Goal: Transaction & Acquisition: Purchase product/service

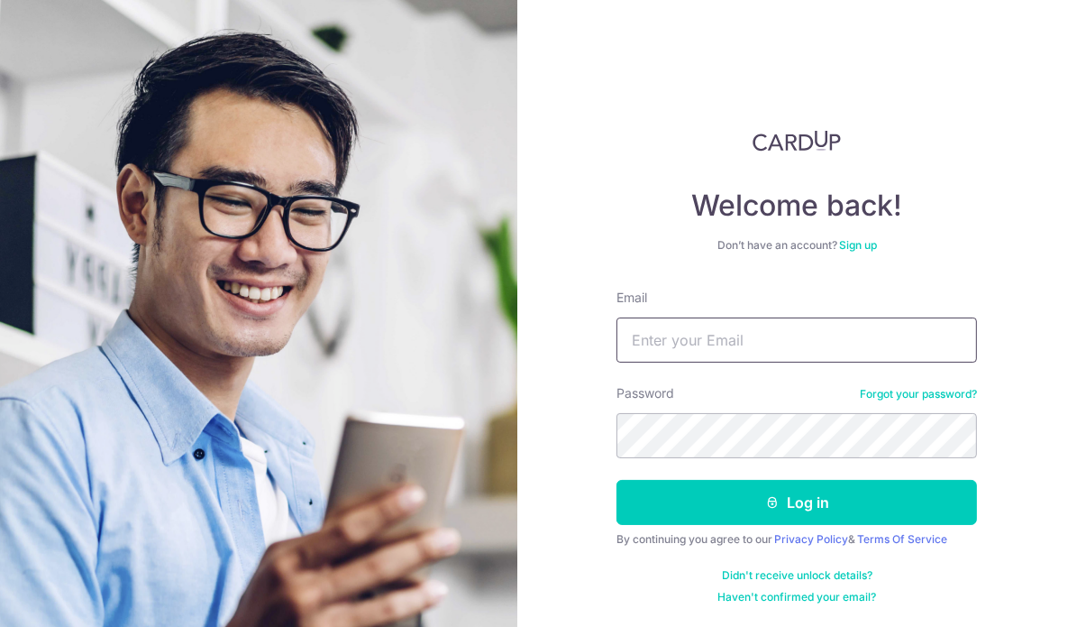
click at [781, 335] on input "Email" at bounding box center [797, 339] width 361 height 45
type input "addy8cn@yahoo.com"
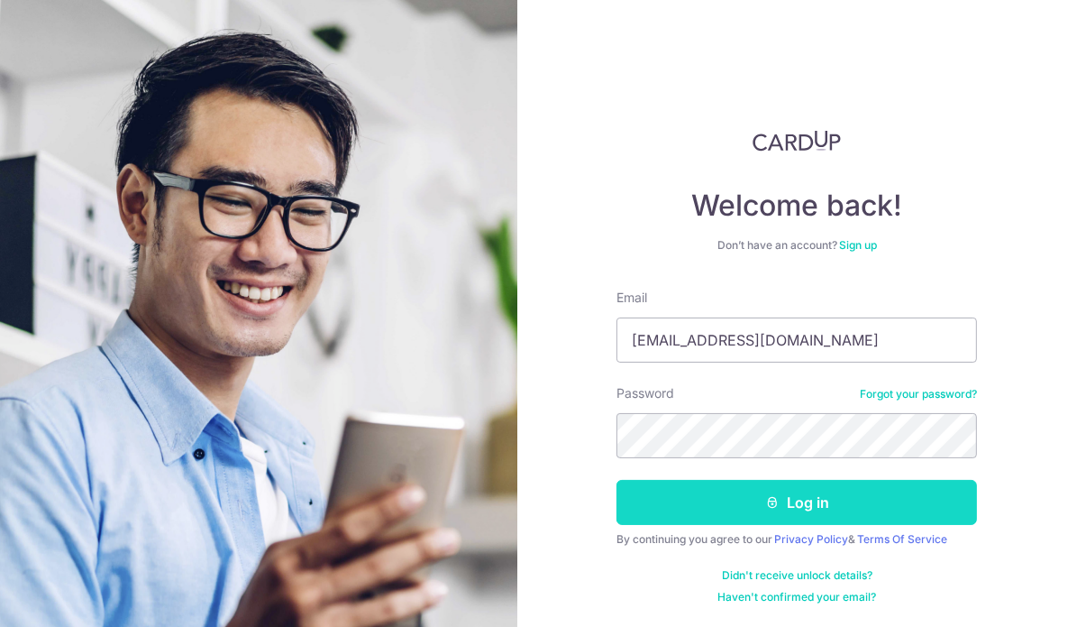
click at [844, 511] on button "Log in" at bounding box center [797, 502] width 361 height 45
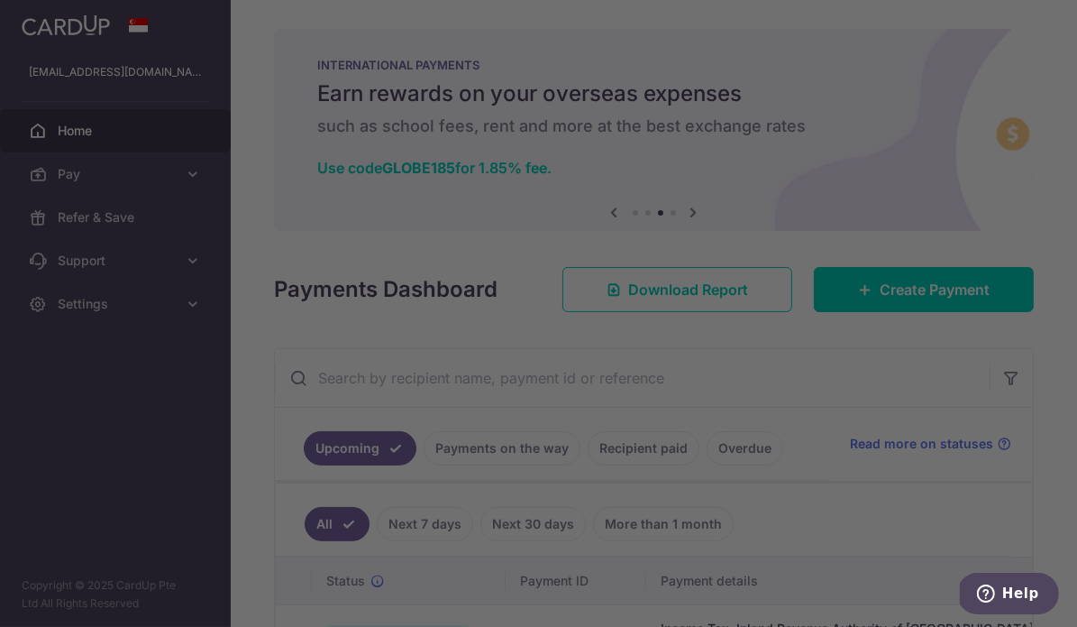
click at [285, 37] on div at bounding box center [544, 316] width 1088 height 633
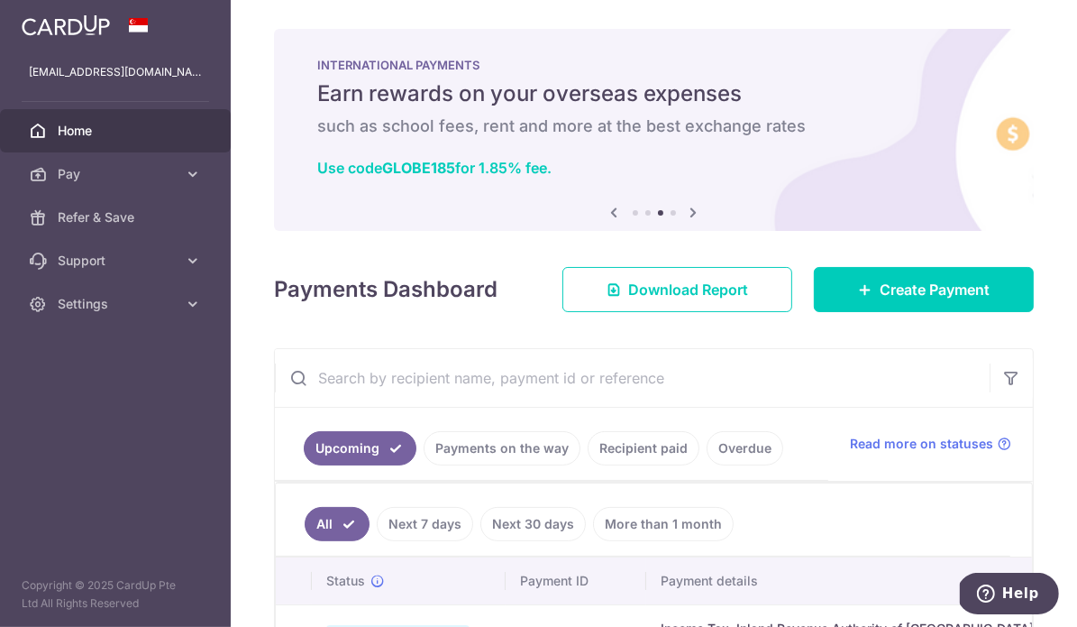
scroll to position [14, 0]
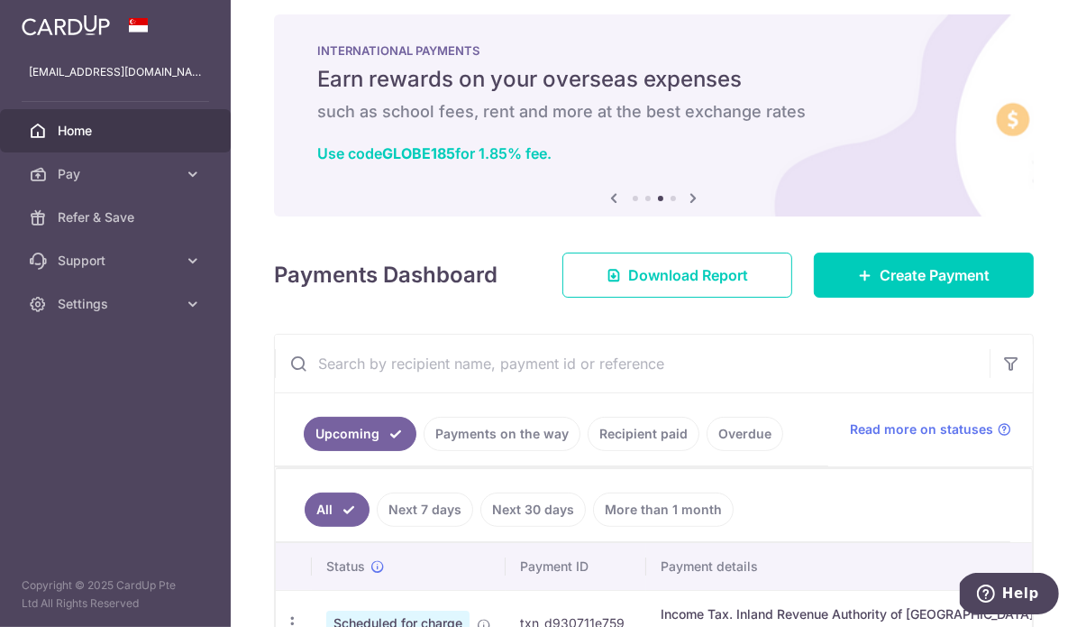
click at [604, 201] on icon at bounding box center [615, 198] width 22 height 23
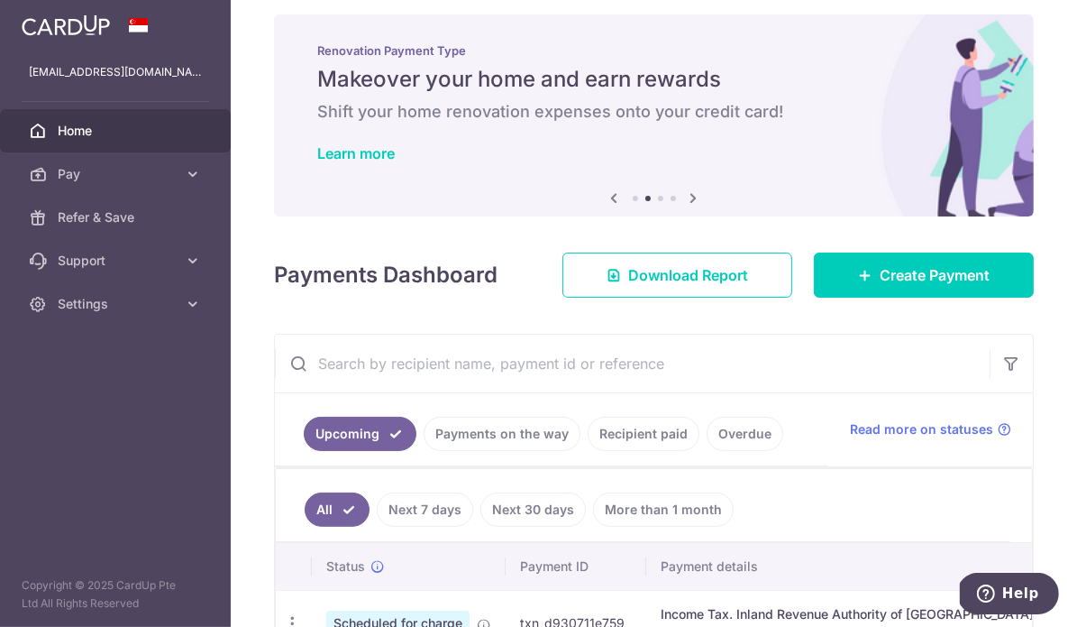
click at [604, 201] on icon at bounding box center [615, 198] width 22 height 23
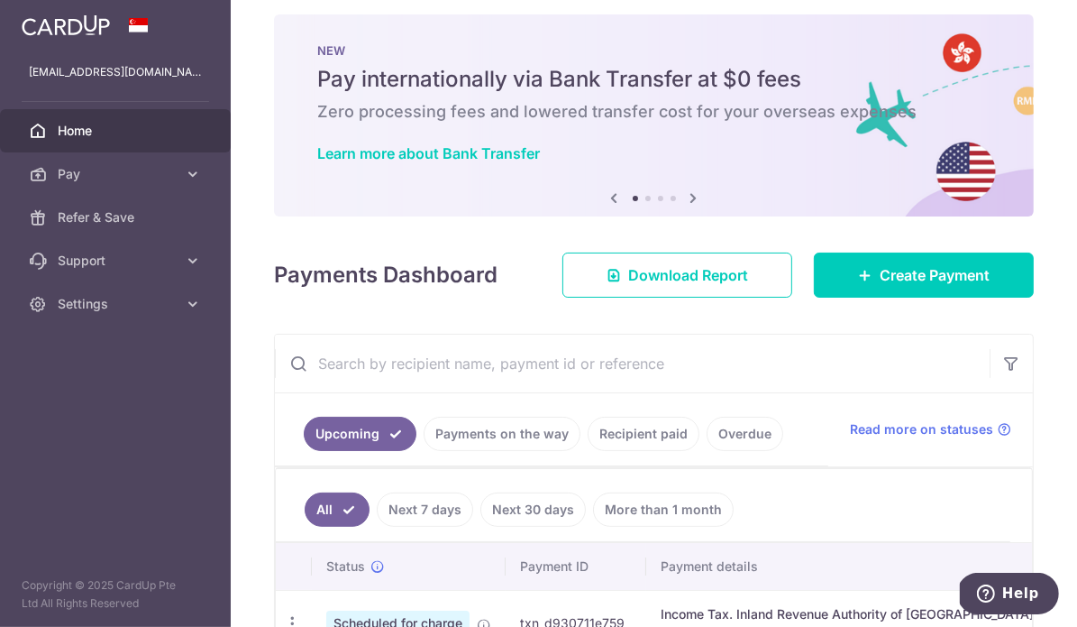
click at [690, 200] on icon at bounding box center [694, 198] width 22 height 23
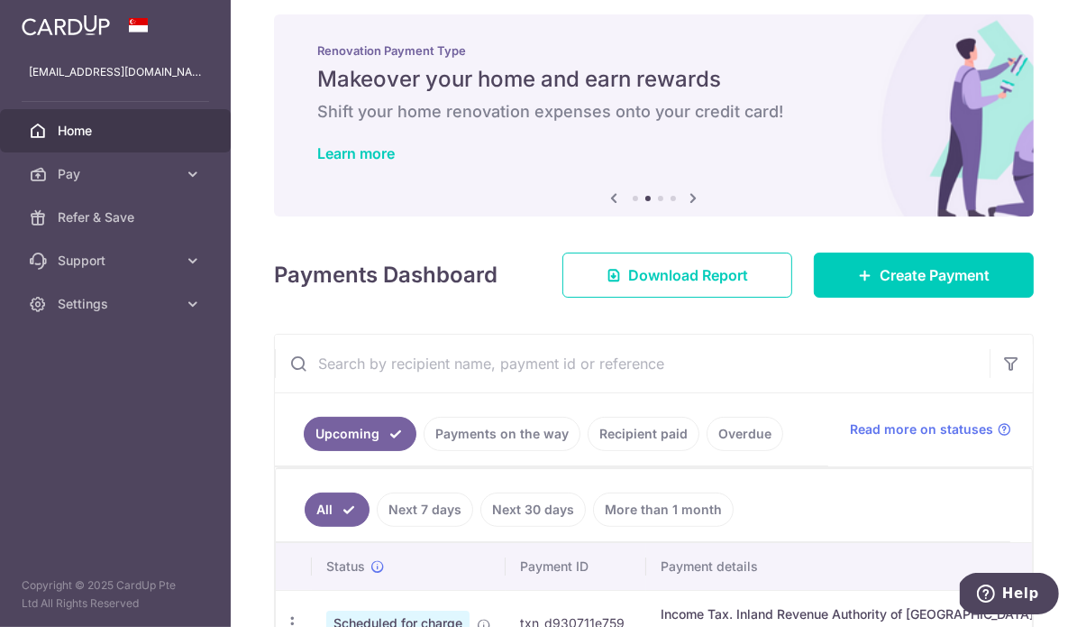
click at [690, 200] on icon at bounding box center [694, 198] width 22 height 23
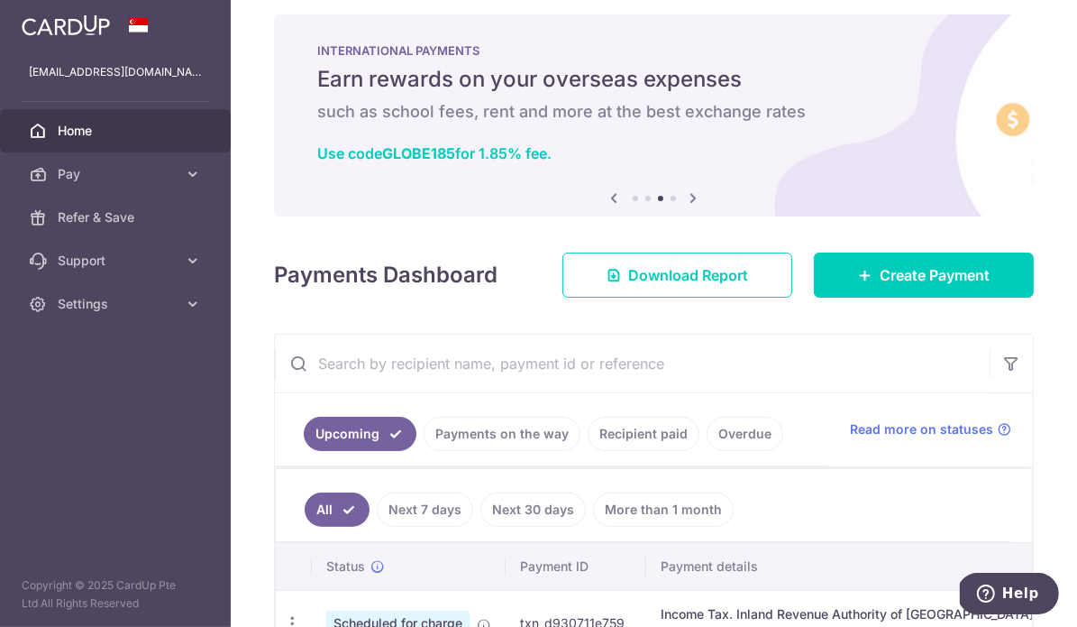
click at [690, 200] on icon at bounding box center [694, 198] width 22 height 23
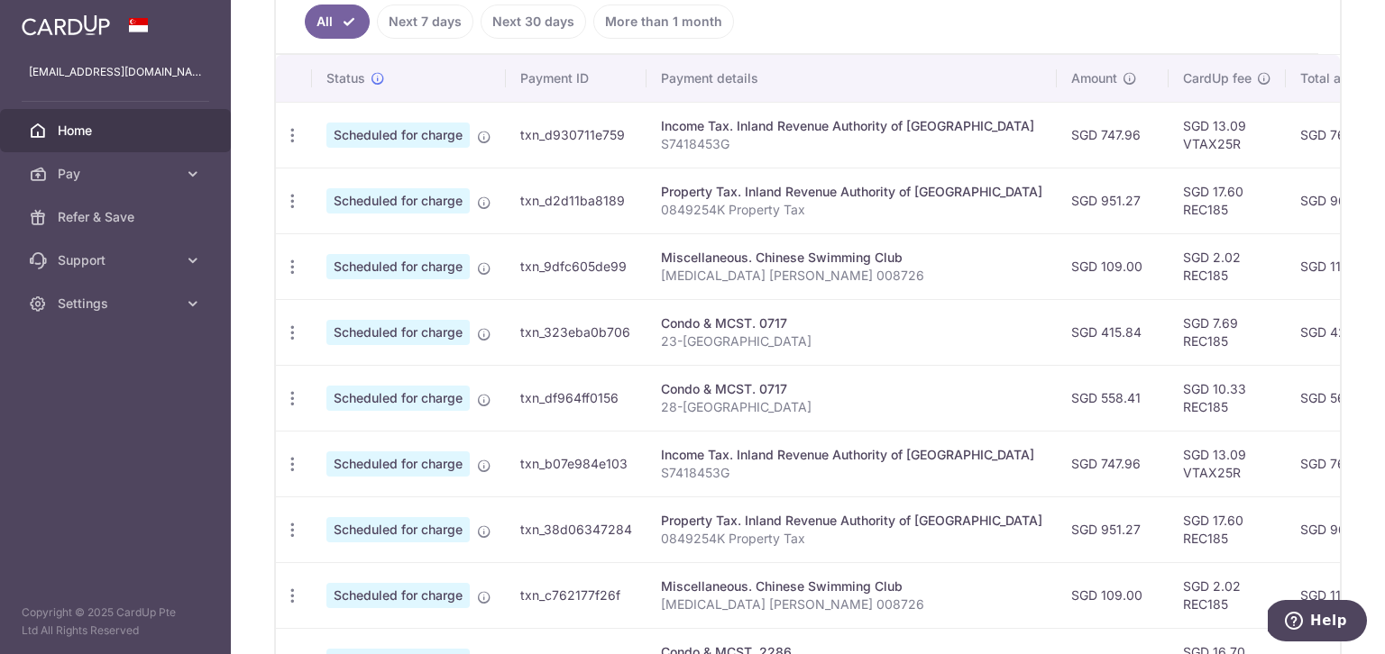
scroll to position [0, 0]
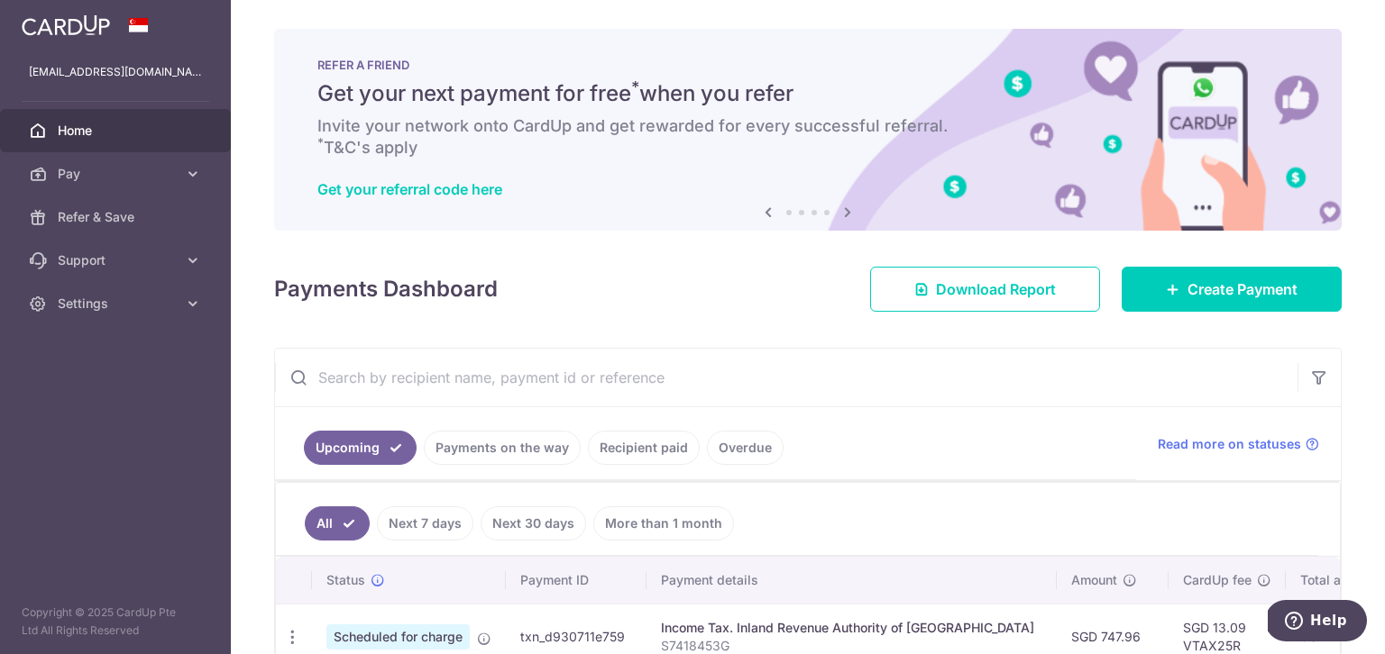
click at [838, 213] on icon at bounding box center [848, 212] width 22 height 23
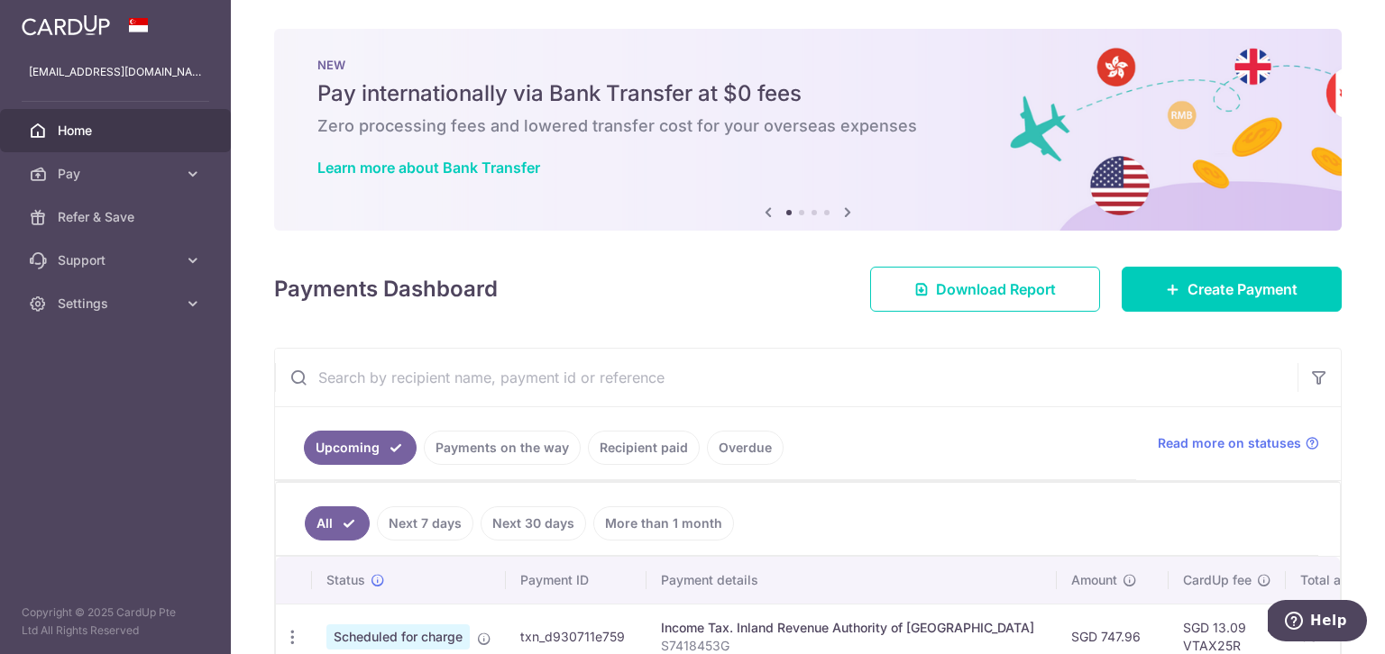
click at [845, 213] on icon at bounding box center [848, 212] width 22 height 23
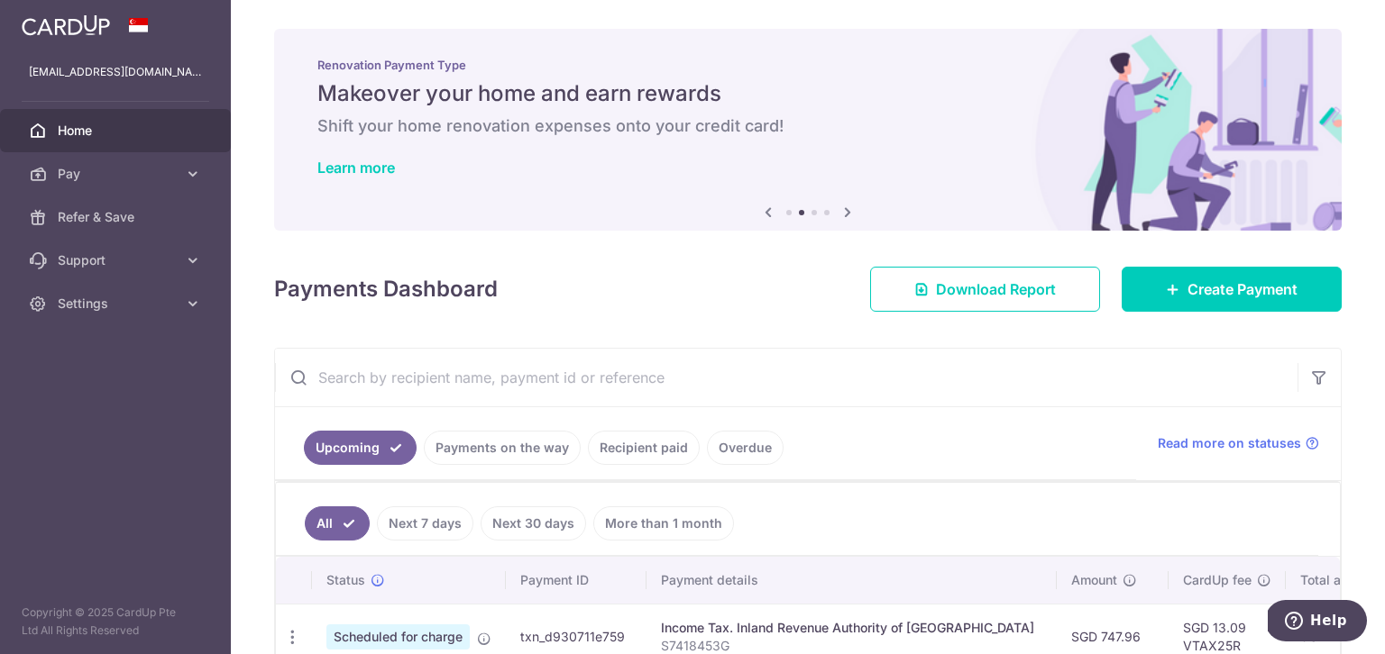
click at [845, 213] on icon at bounding box center [848, 212] width 22 height 23
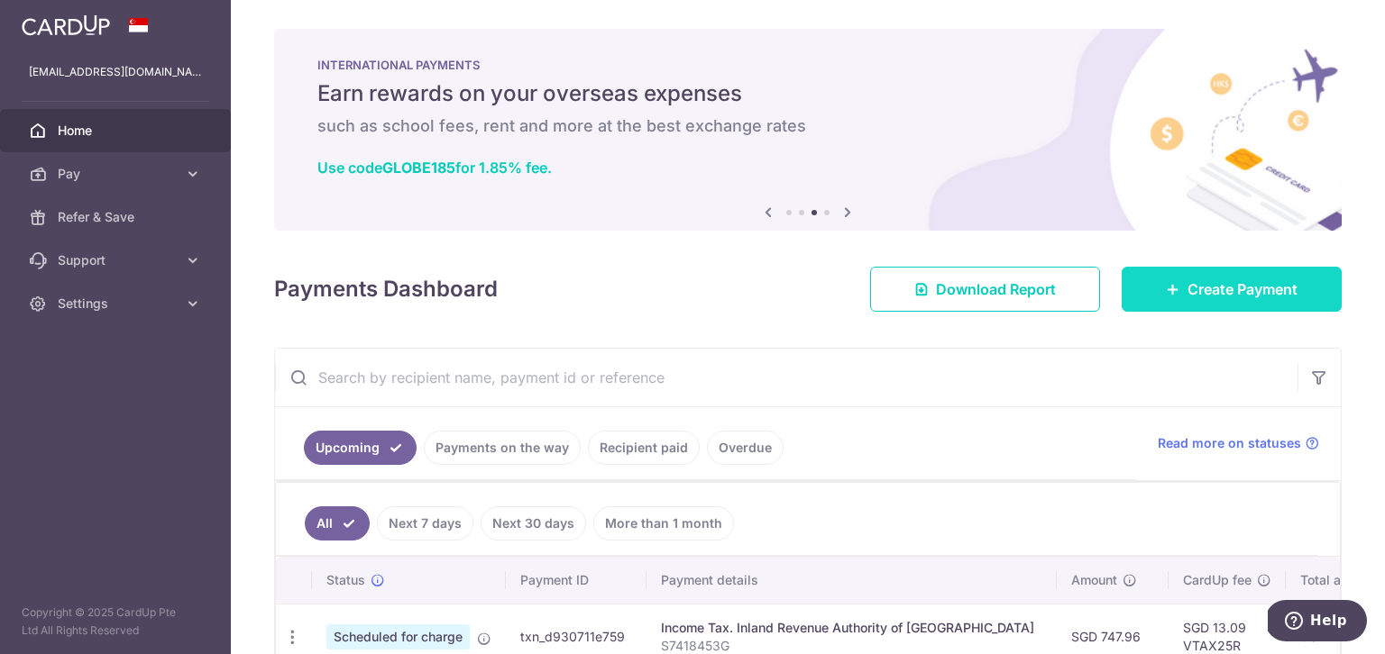
click at [1076, 293] on span "Create Payment" at bounding box center [1242, 290] width 110 height 22
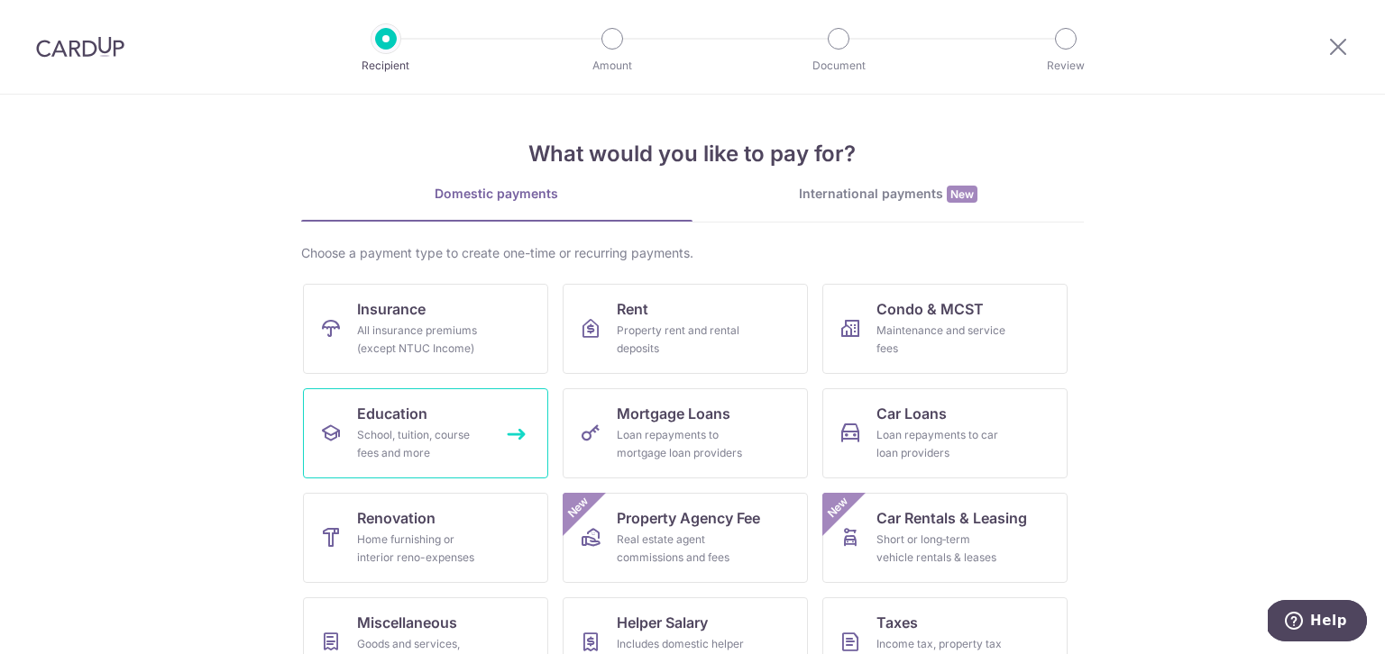
click at [490, 435] on link "Education School, tuition, course fees and more" at bounding box center [425, 434] width 245 height 90
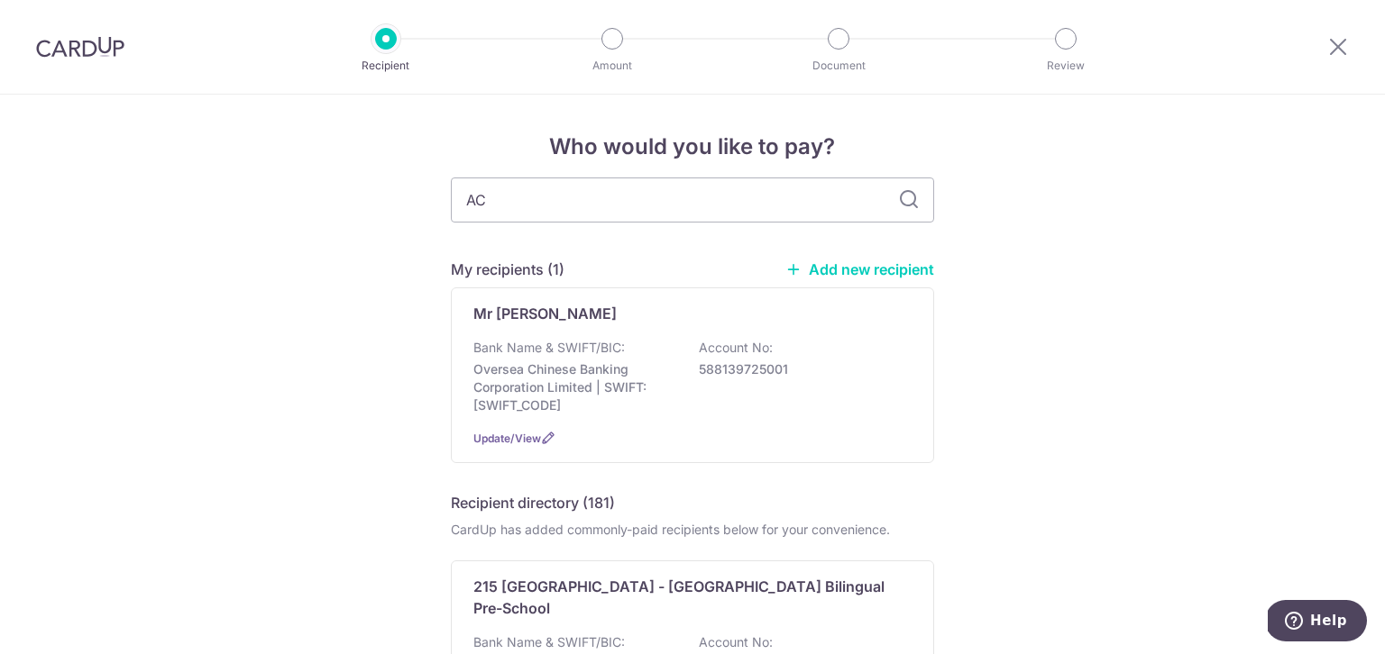
type input "ACS"
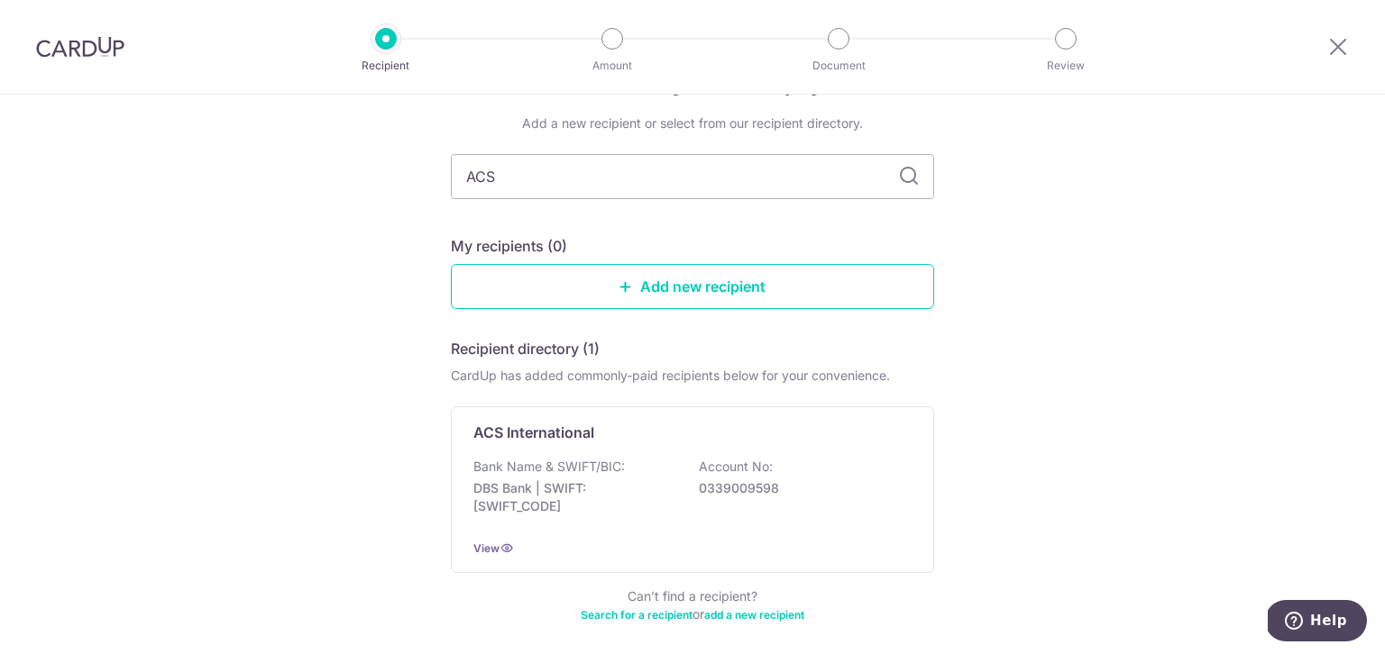
scroll to position [137, 0]
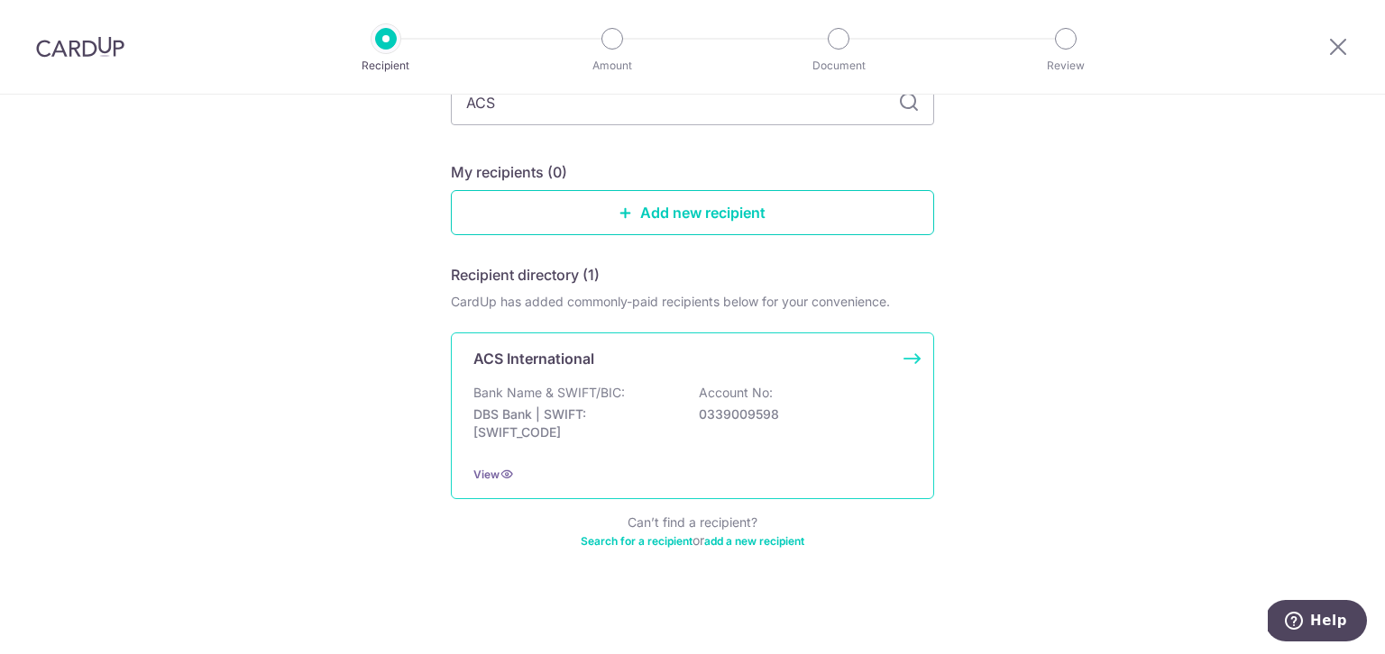
click at [840, 377] on div "ACS International Bank Name & SWIFT/BIC: DBS Bank | SWIFT: DBSSSGSGXXX Account …" at bounding box center [692, 416] width 483 height 167
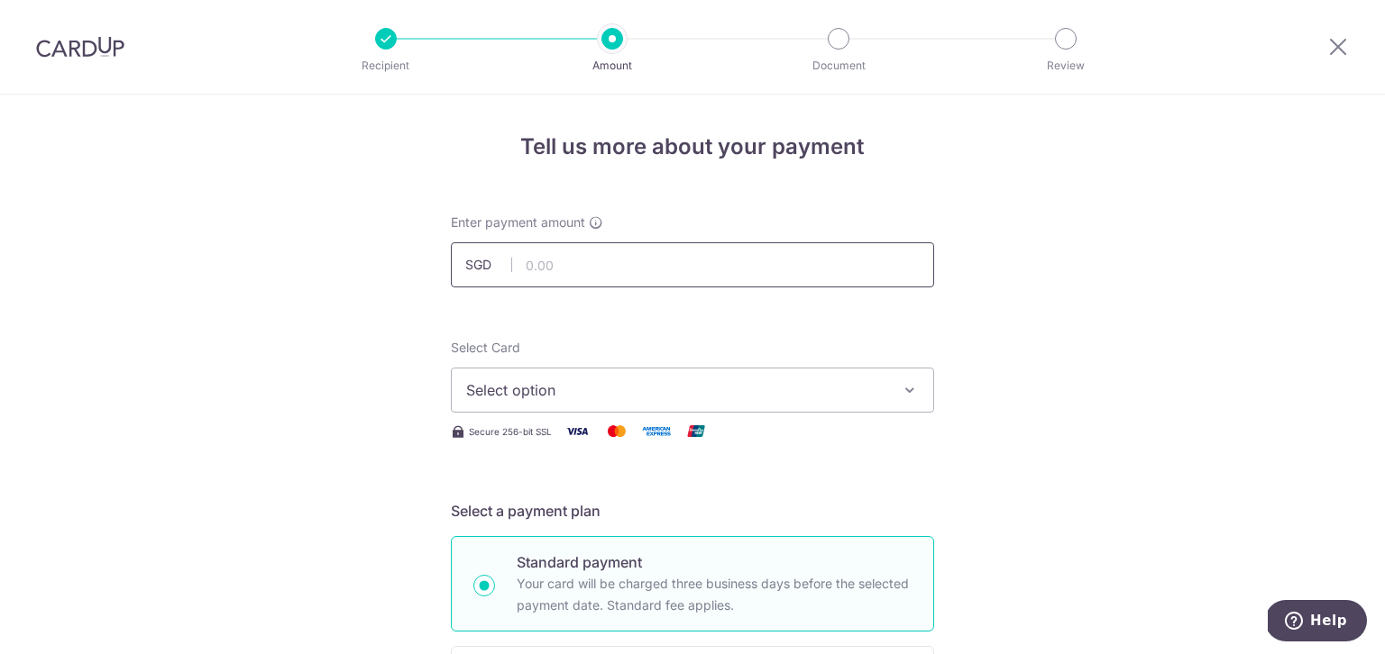
click at [649, 267] on input "text" at bounding box center [692, 264] width 483 height 45
type input "1,615.00"
click at [893, 394] on button "Select option" at bounding box center [692, 390] width 483 height 45
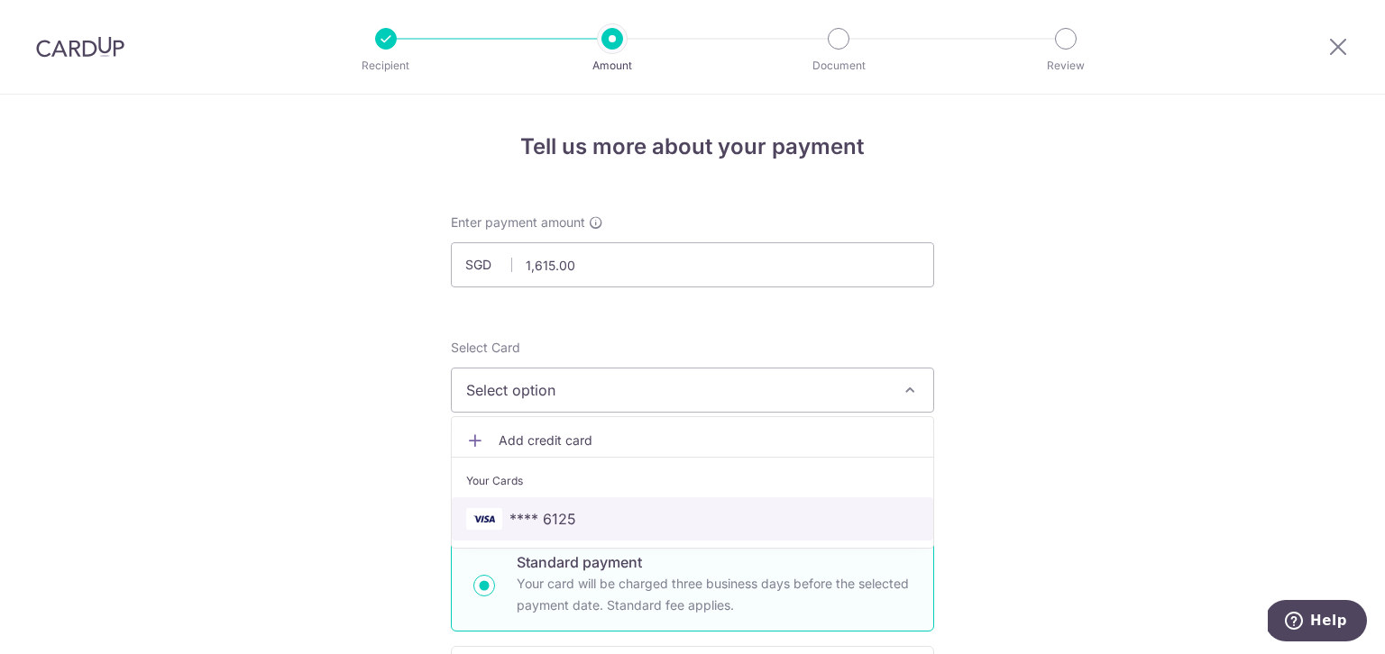
click at [680, 520] on span "**** 6125" at bounding box center [692, 519] width 453 height 22
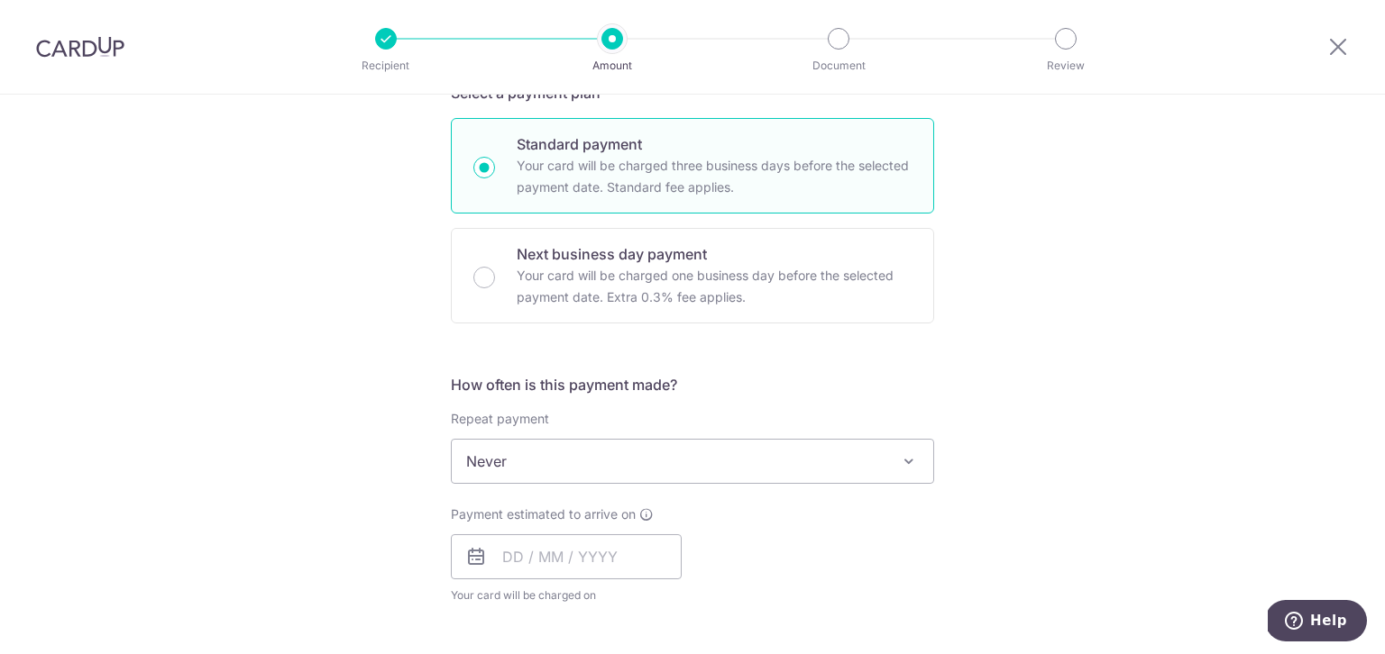
scroll to position [519, 0]
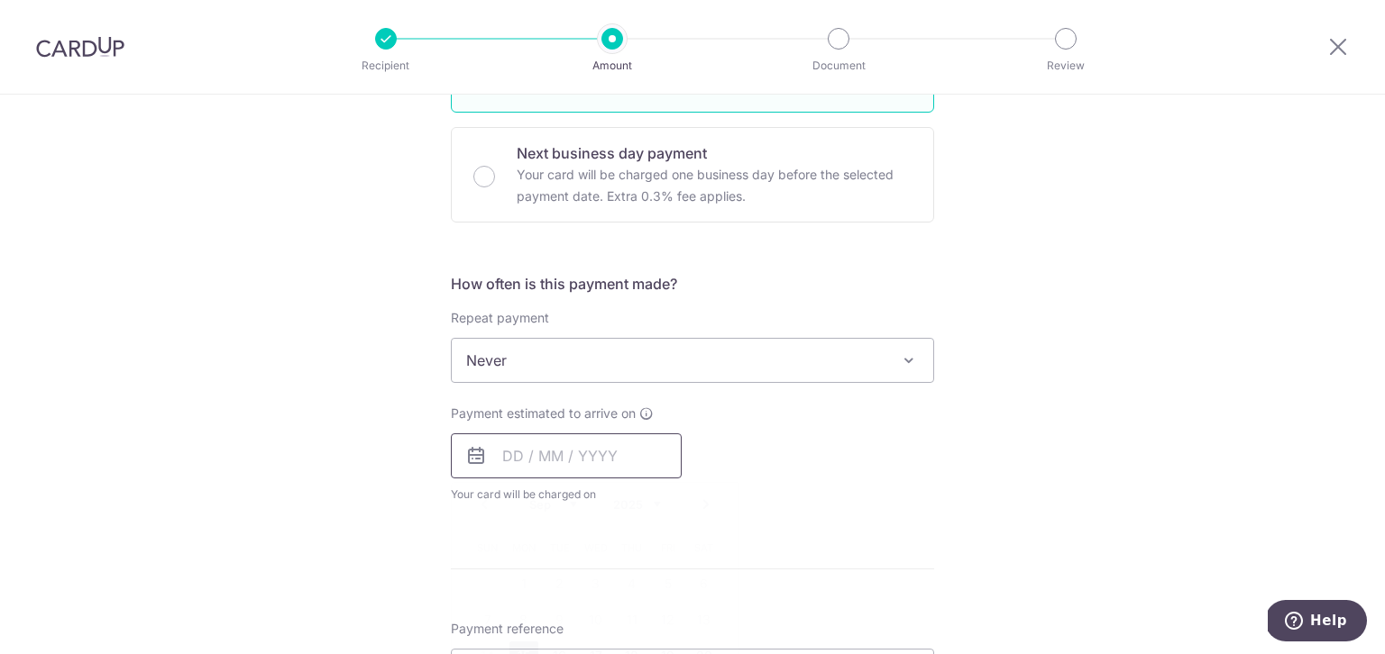
click at [517, 444] on input "text" at bounding box center [566, 456] width 231 height 45
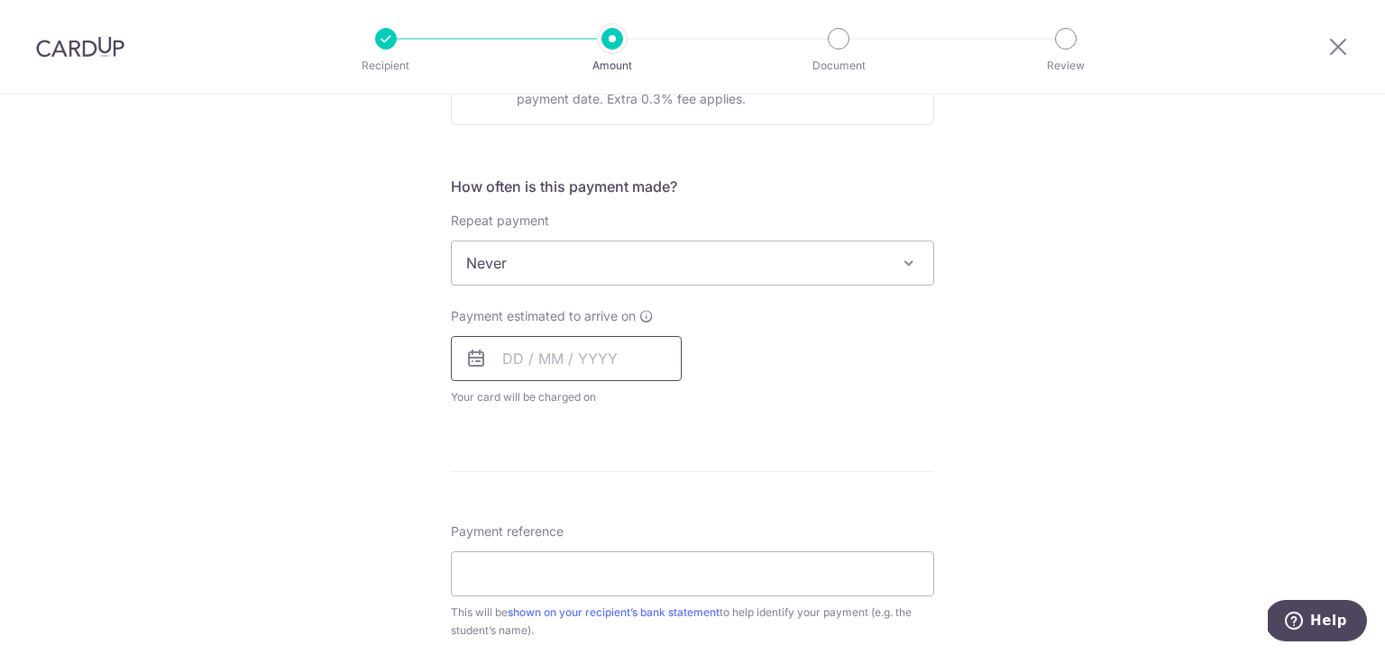
scroll to position [700, 0]
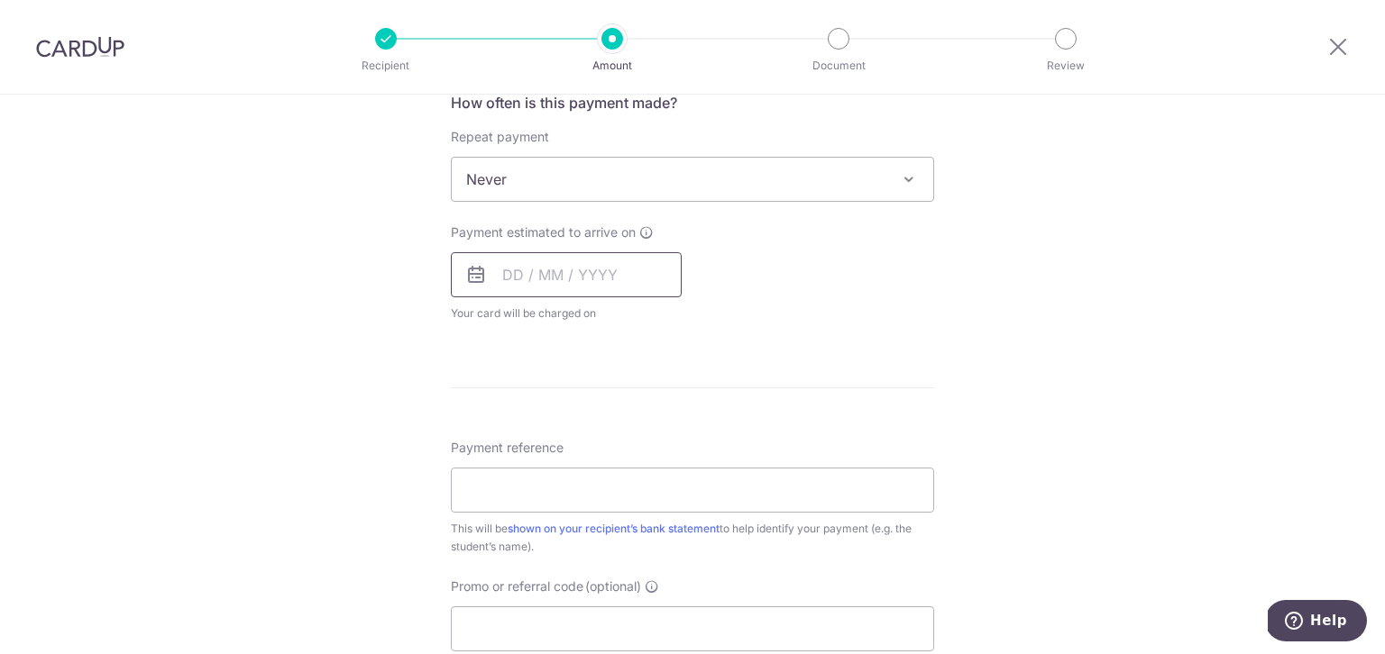
click at [491, 283] on input "text" at bounding box center [566, 274] width 231 height 45
click at [513, 261] on input "text" at bounding box center [566, 274] width 231 height 45
click at [474, 281] on icon at bounding box center [476, 275] width 22 height 22
click at [466, 269] on icon at bounding box center [476, 275] width 22 height 22
click at [526, 269] on input "text" at bounding box center [566, 274] width 231 height 45
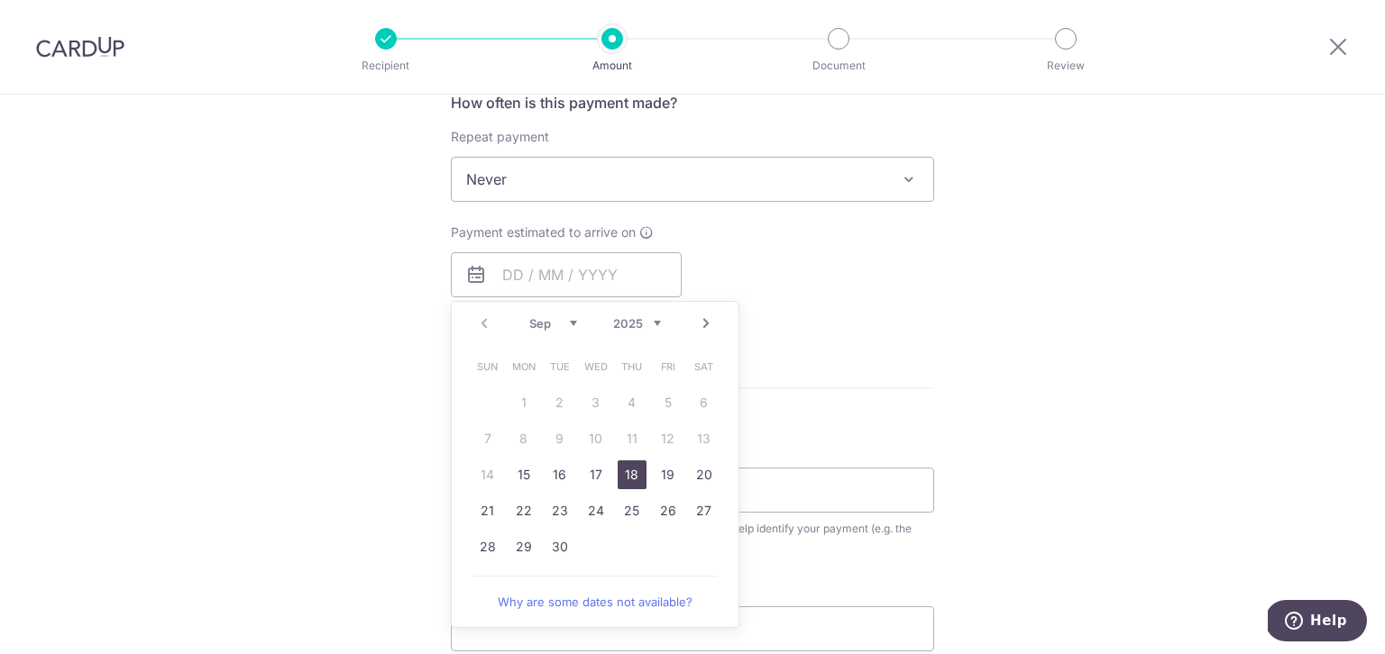
click at [633, 467] on link "18" at bounding box center [632, 475] width 29 height 29
type input "18/09/2025"
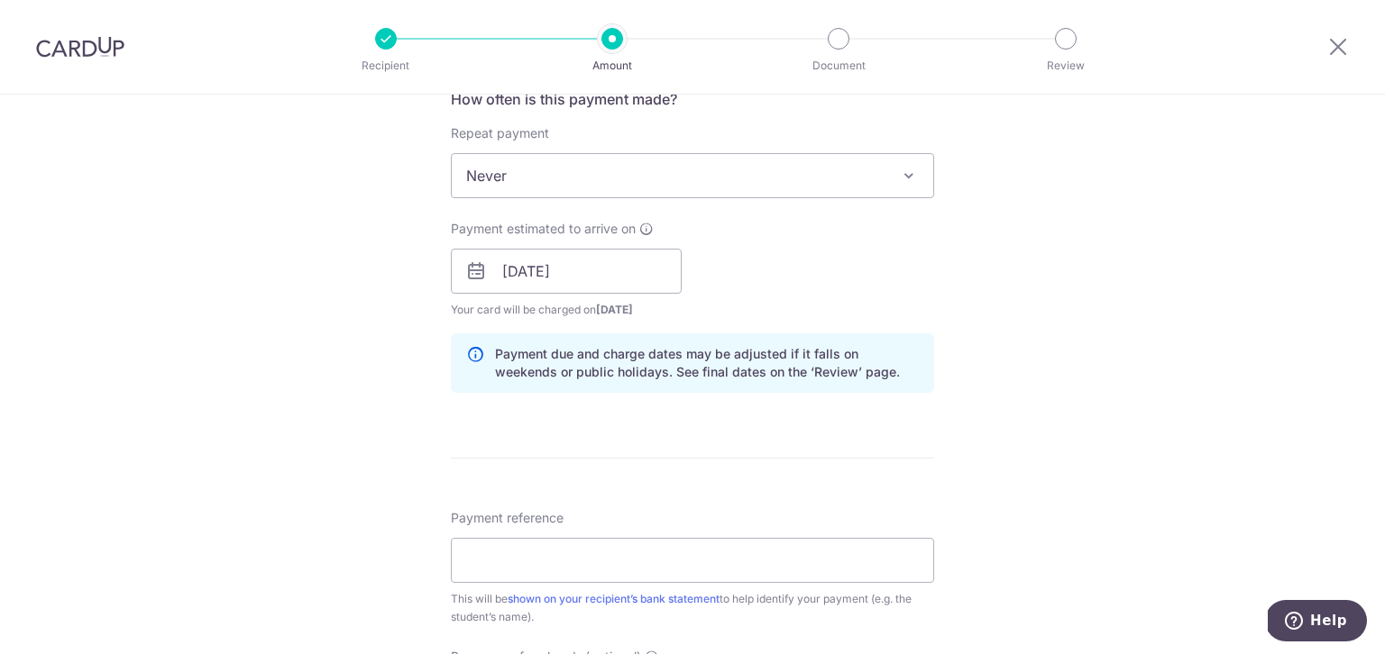
scroll to position [736, 0]
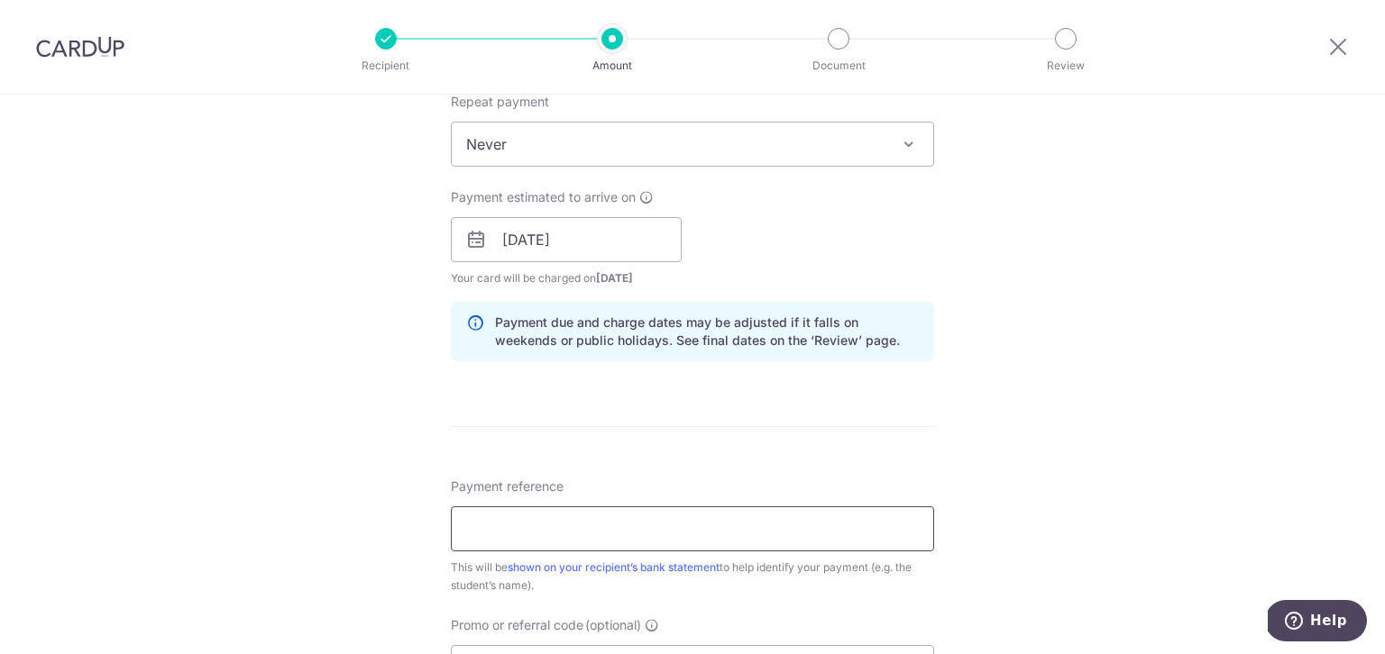
click at [599, 525] on input "Payment reference" at bounding box center [692, 529] width 483 height 45
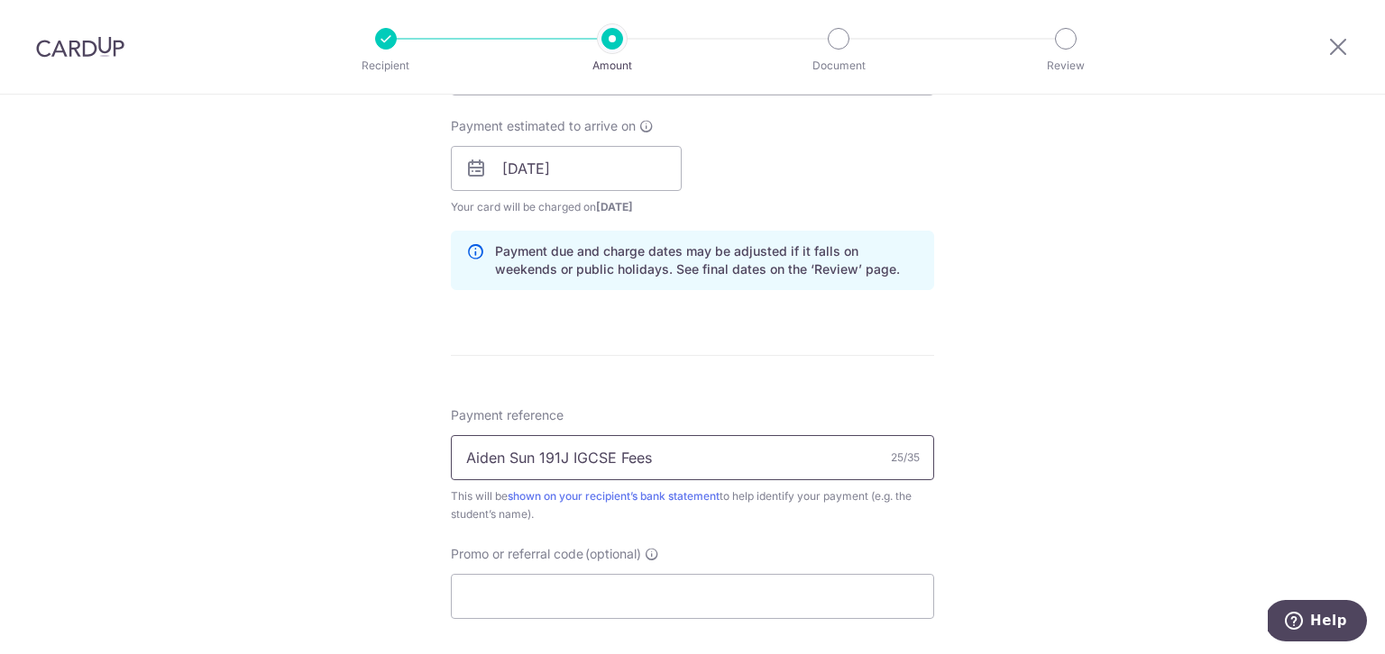
scroll to position [894, 0]
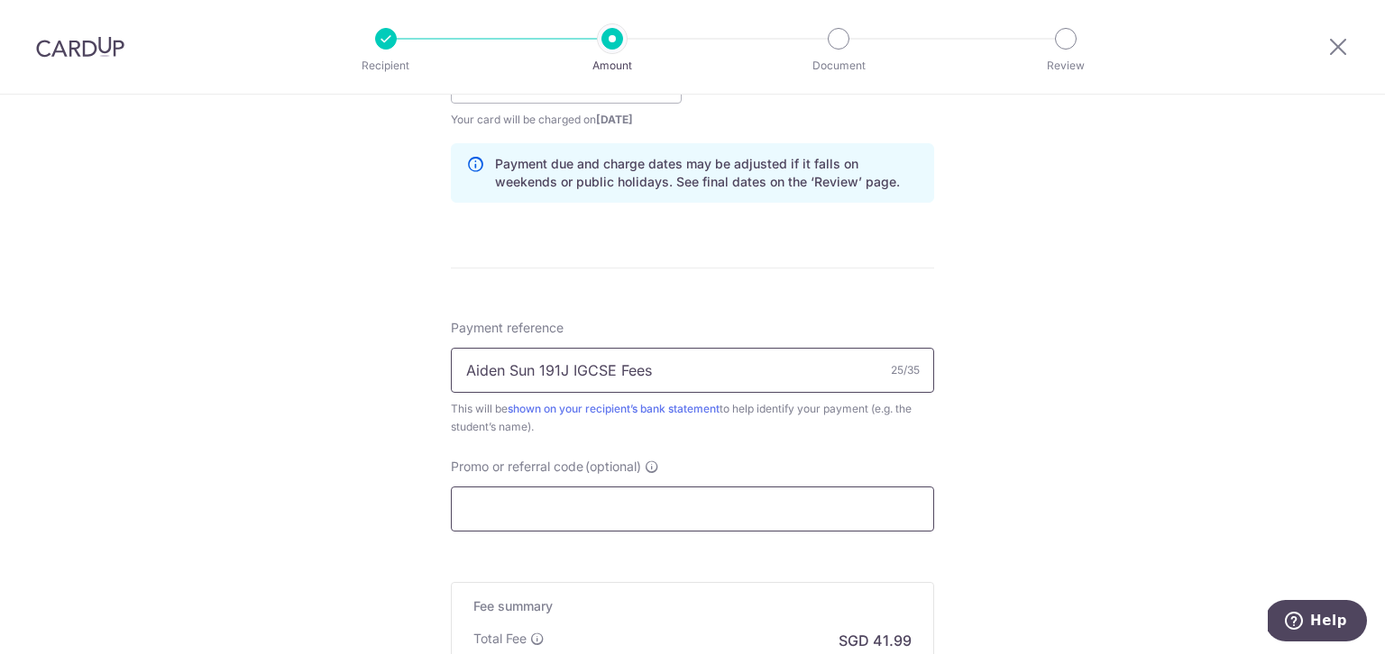
type input "Aiden Sun 191J IGCSE Fees"
click at [744, 517] on input "Promo or referral code (optional)" at bounding box center [692, 509] width 483 height 45
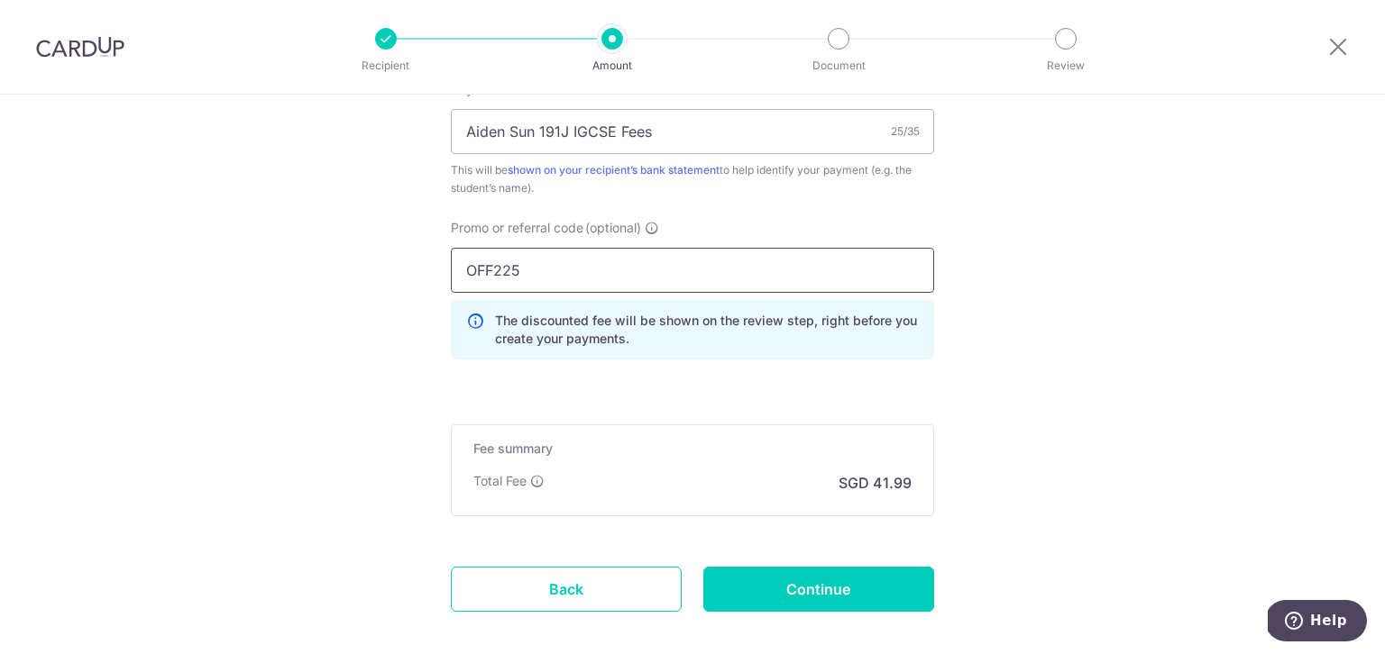
scroll to position [1179, 0]
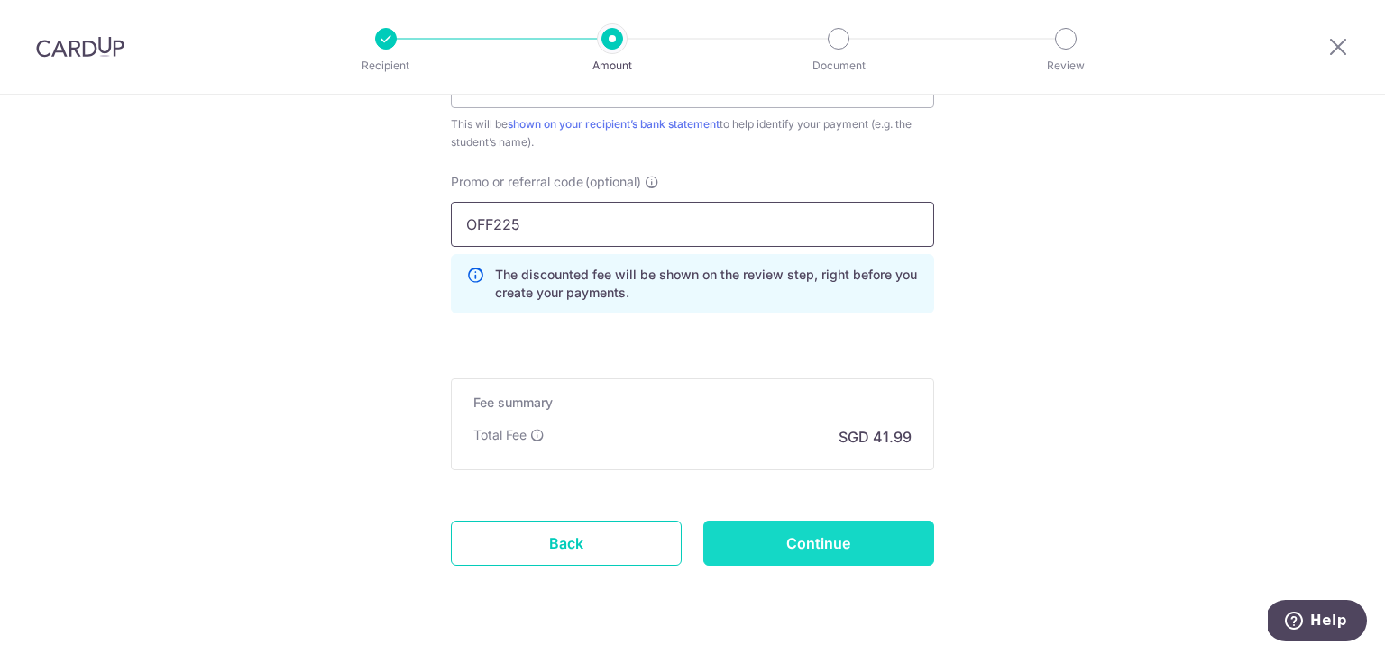
type input "OFF225"
click at [831, 543] on input "Continue" at bounding box center [818, 543] width 231 height 45
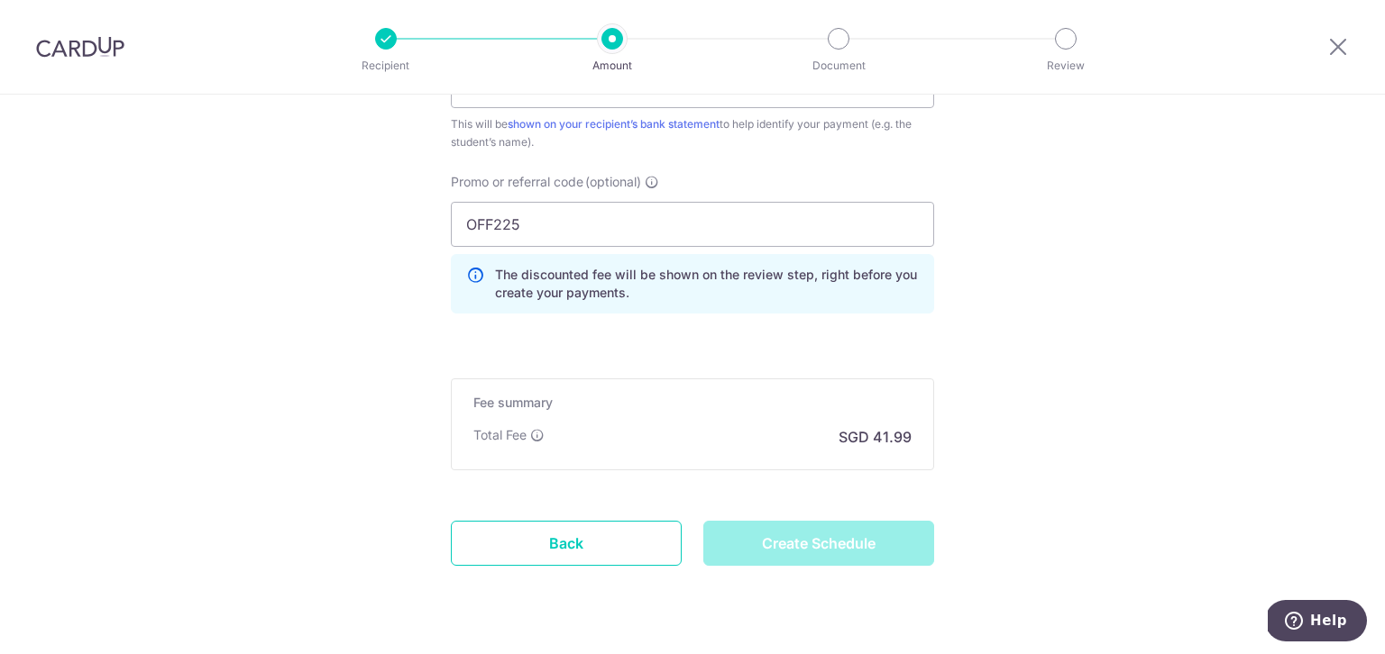
type input "Create Schedule"
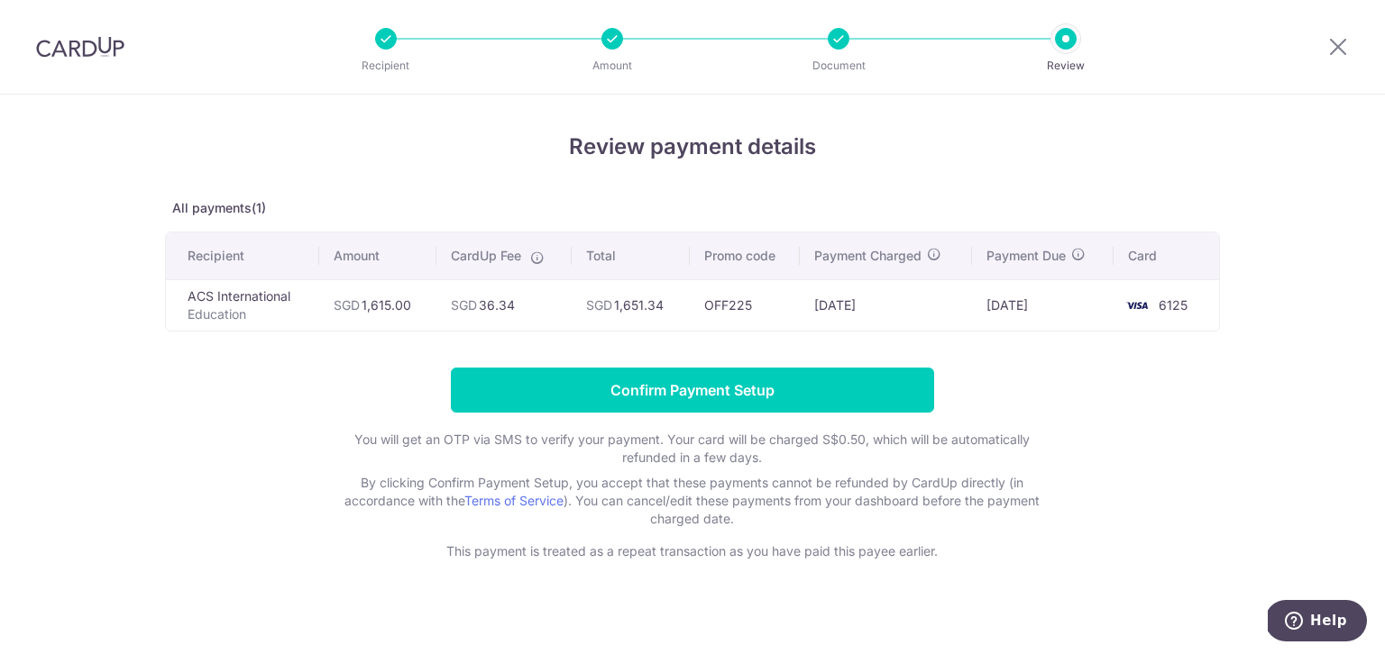
scroll to position [11, 0]
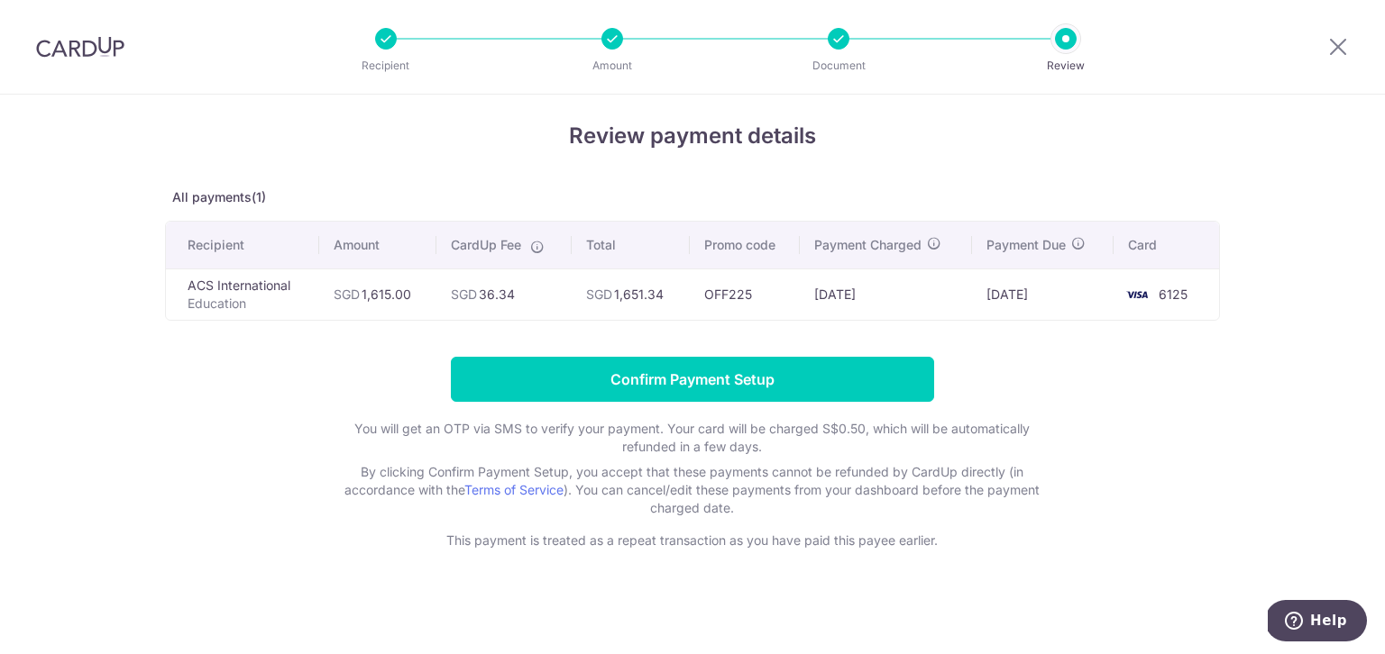
click at [862, 295] on td "15/09/2025" at bounding box center [886, 294] width 172 height 51
click at [1340, 41] on icon at bounding box center [1338, 46] width 22 height 23
click at [1331, 56] on icon at bounding box center [1338, 46] width 22 height 23
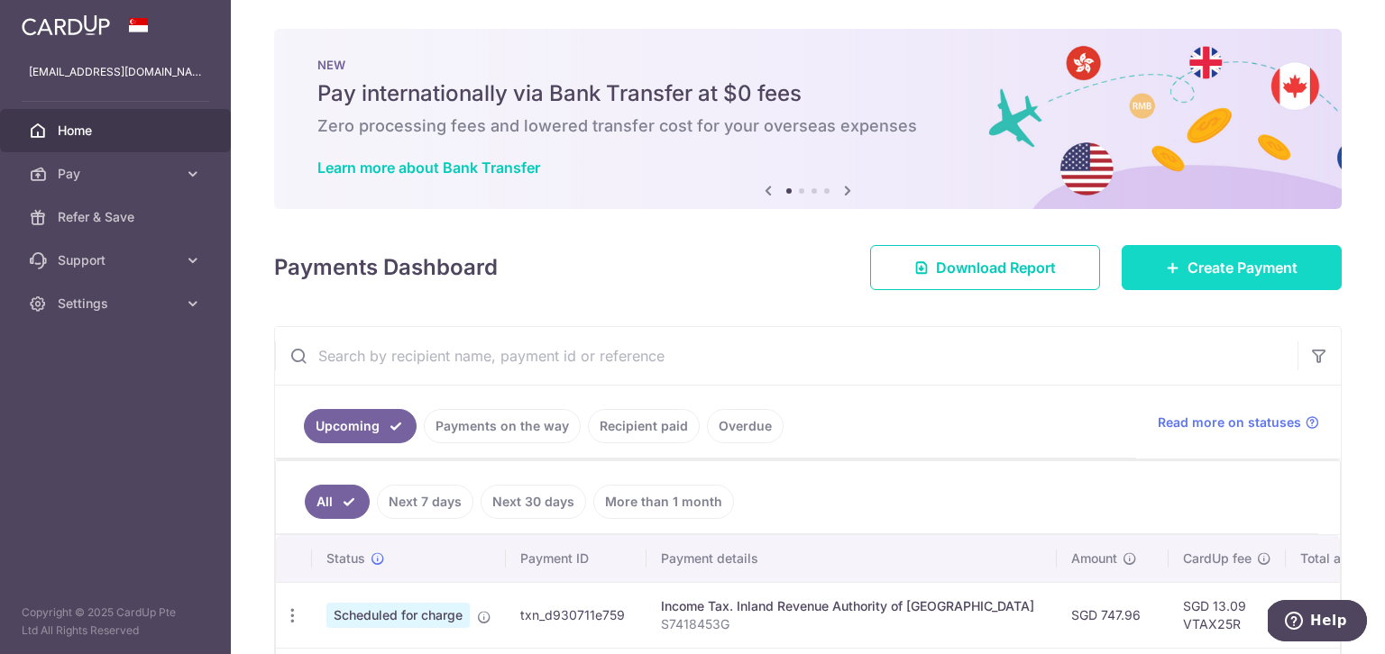
click at [1210, 271] on span "Create Payment" at bounding box center [1242, 268] width 110 height 22
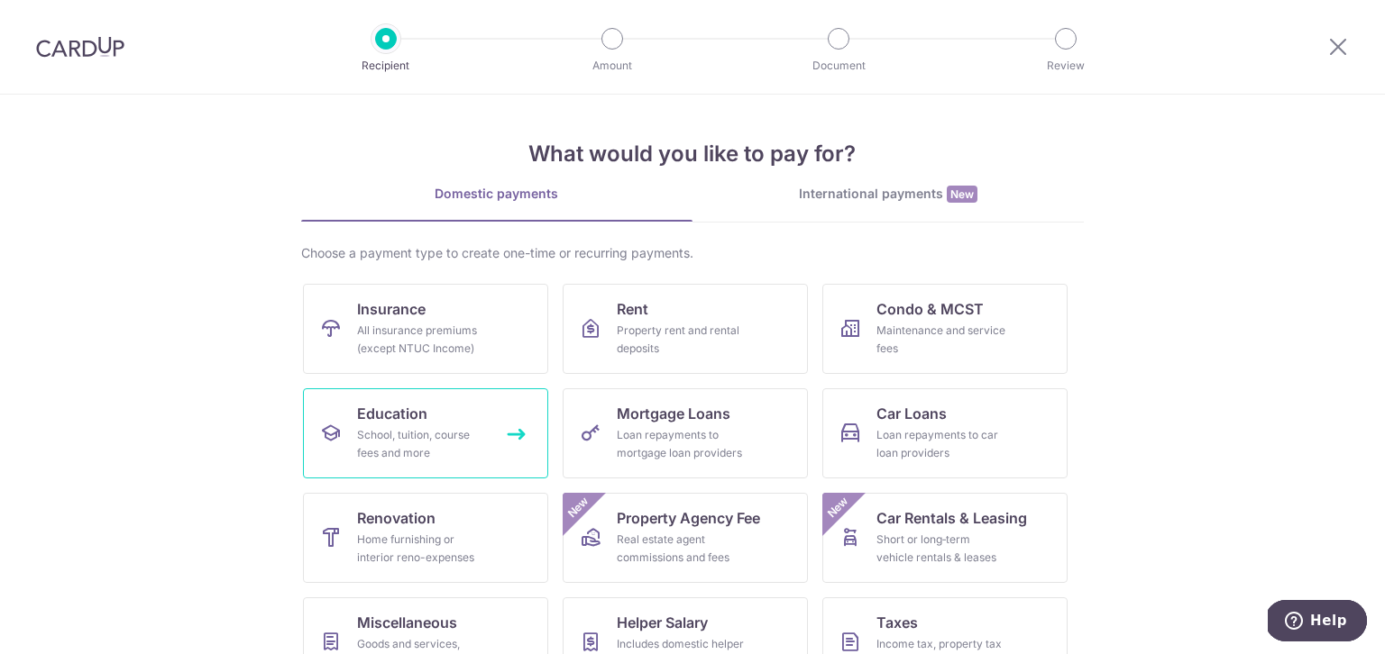
click at [368, 438] on div "School, tuition, course fees and more" at bounding box center [422, 444] width 130 height 36
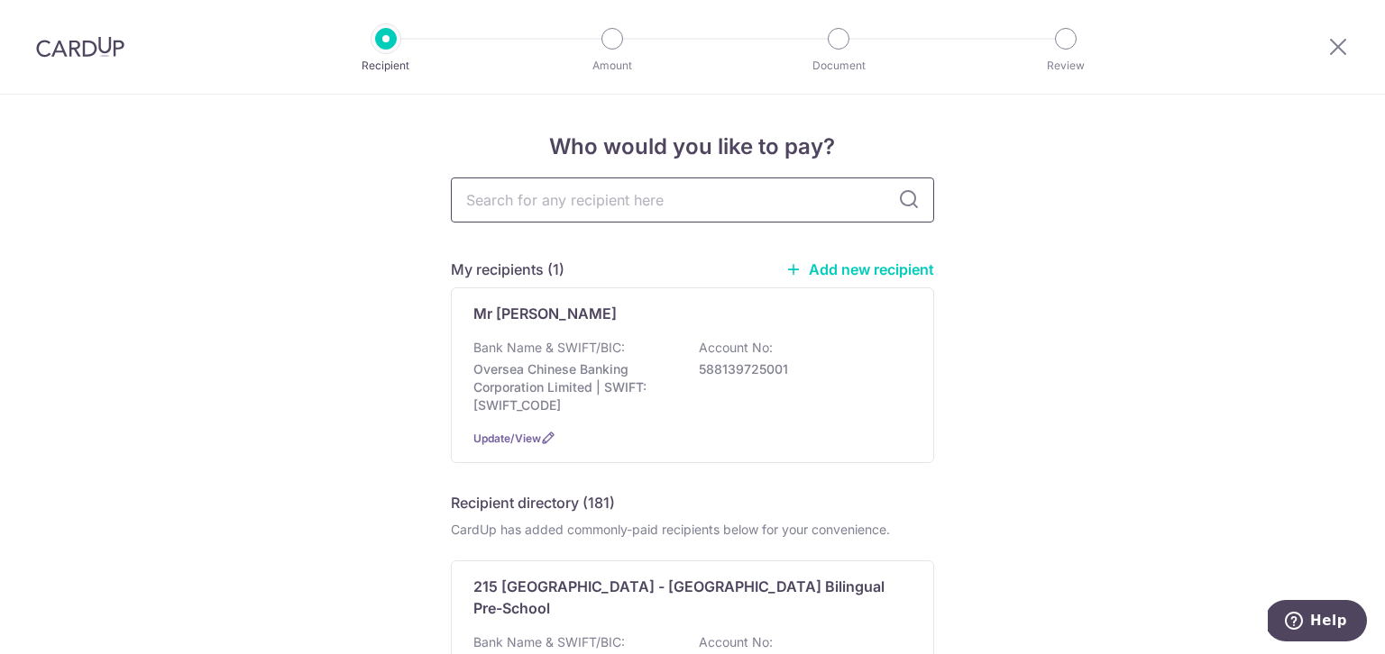
click at [645, 188] on input "text" at bounding box center [692, 200] width 483 height 45
type input "acs"
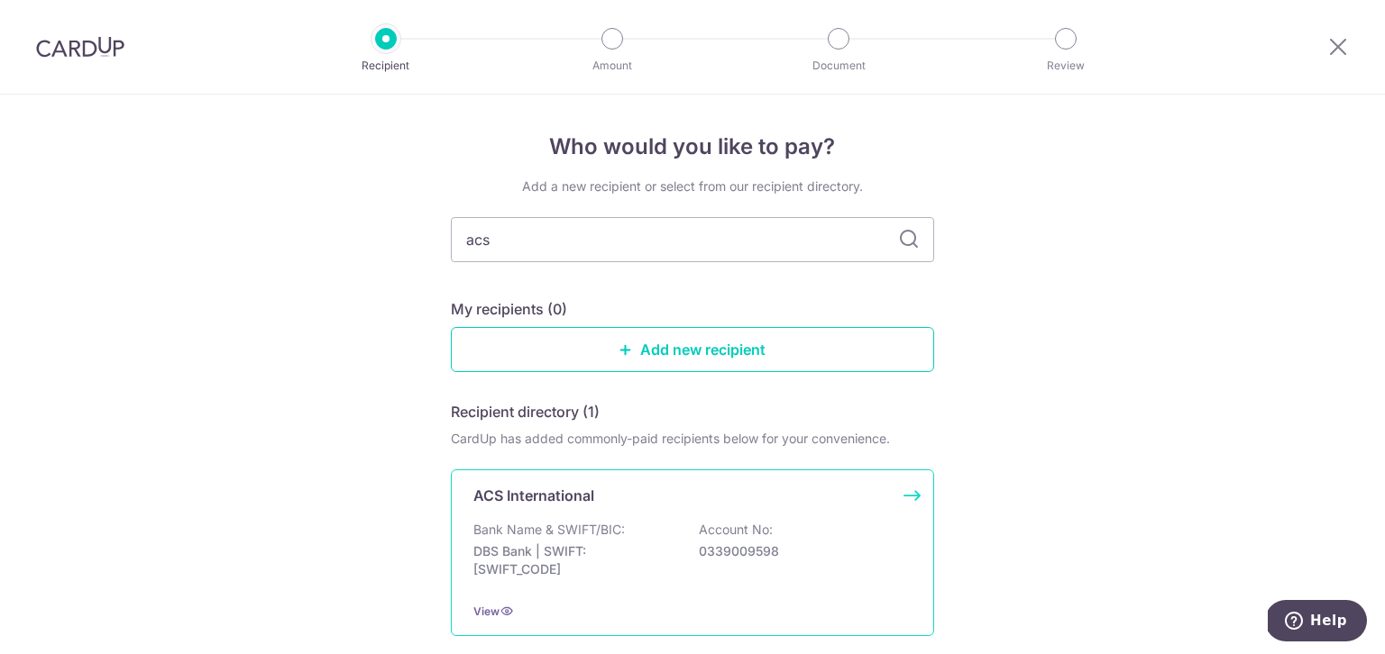
click at [543, 514] on div "ACS International Bank Name & SWIFT/BIC: DBS Bank | SWIFT: DBSSSGSGXXX Account …" at bounding box center [692, 553] width 483 height 167
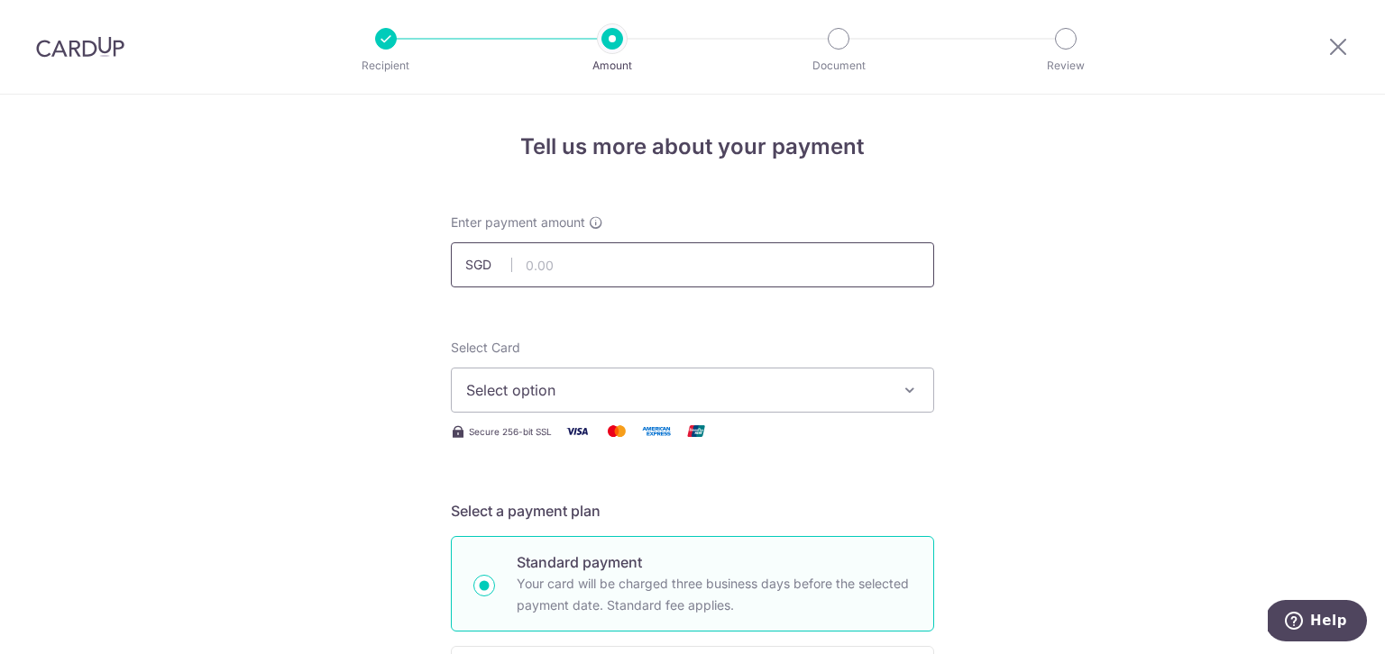
click at [652, 265] on input "text" at bounding box center [692, 264] width 483 height 45
type input "1,615.00"
type input "Aiden Sun 191J IGCSE Fees"
type input "OFF225"
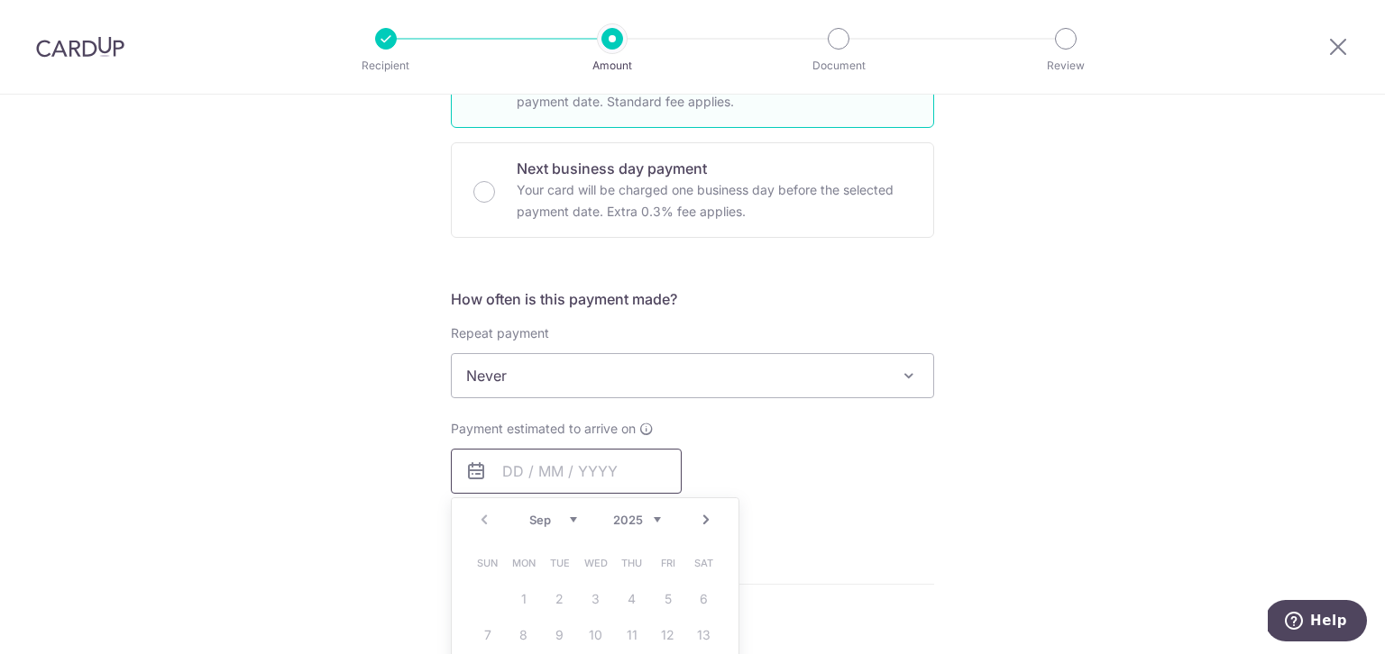
type input "1,615.00"
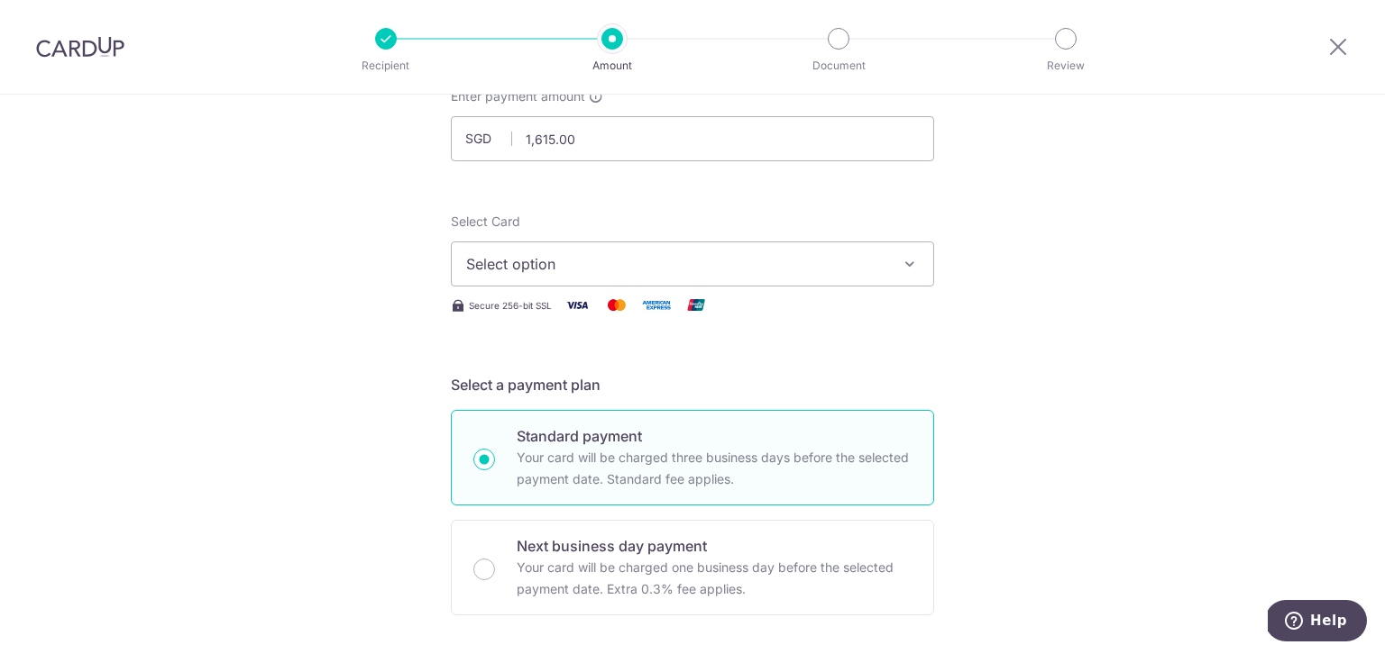
scroll to position [85, 0]
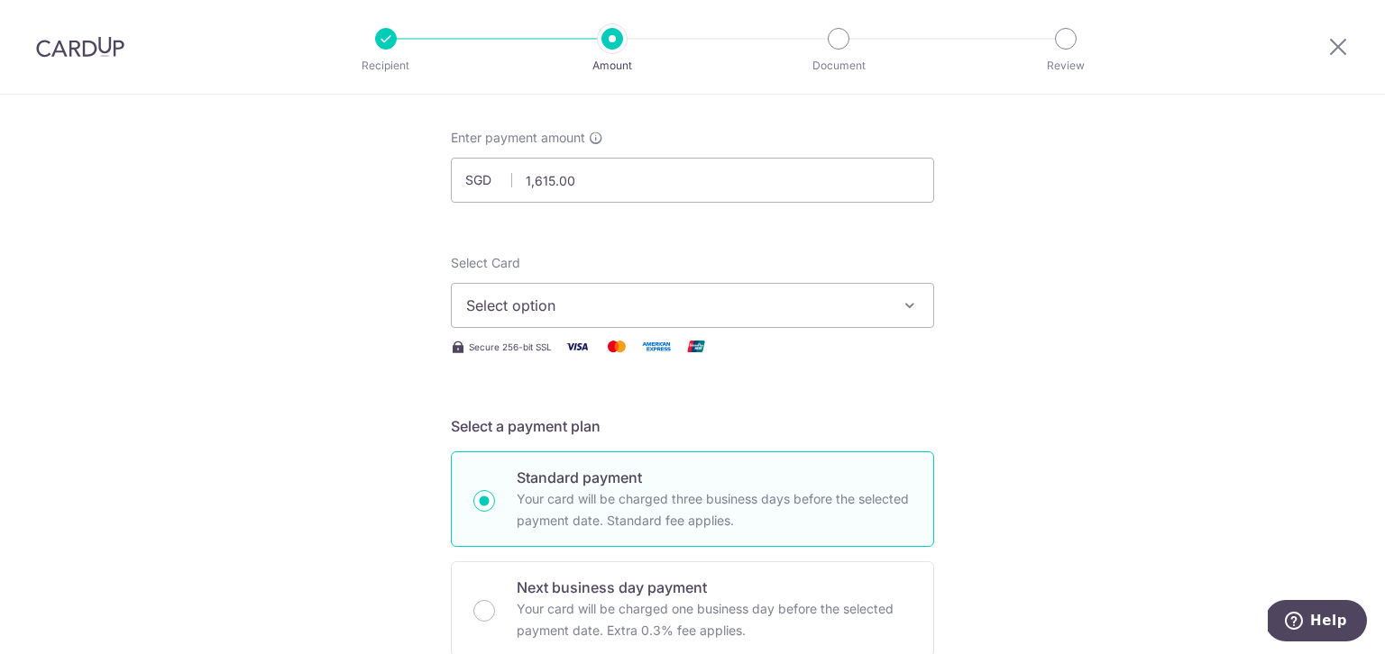
click at [914, 318] on button "Select option" at bounding box center [692, 305] width 483 height 45
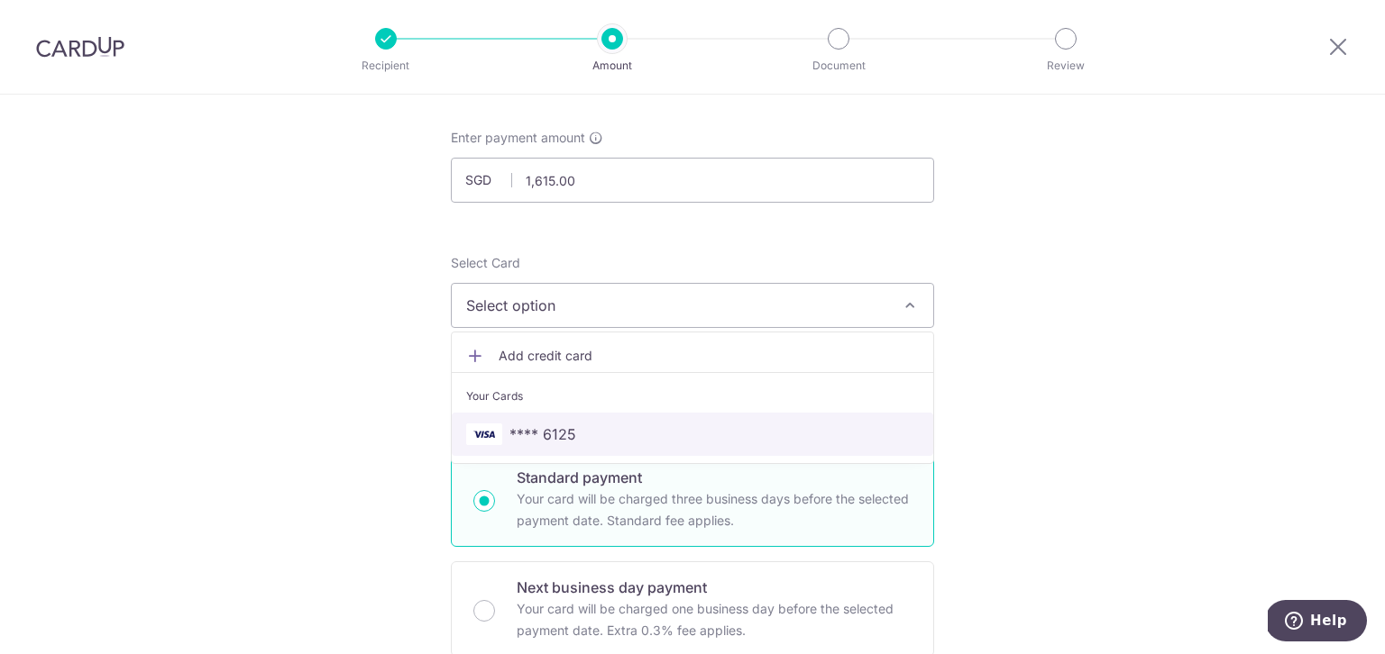
click at [818, 435] on span "**** 6125" at bounding box center [692, 435] width 453 height 22
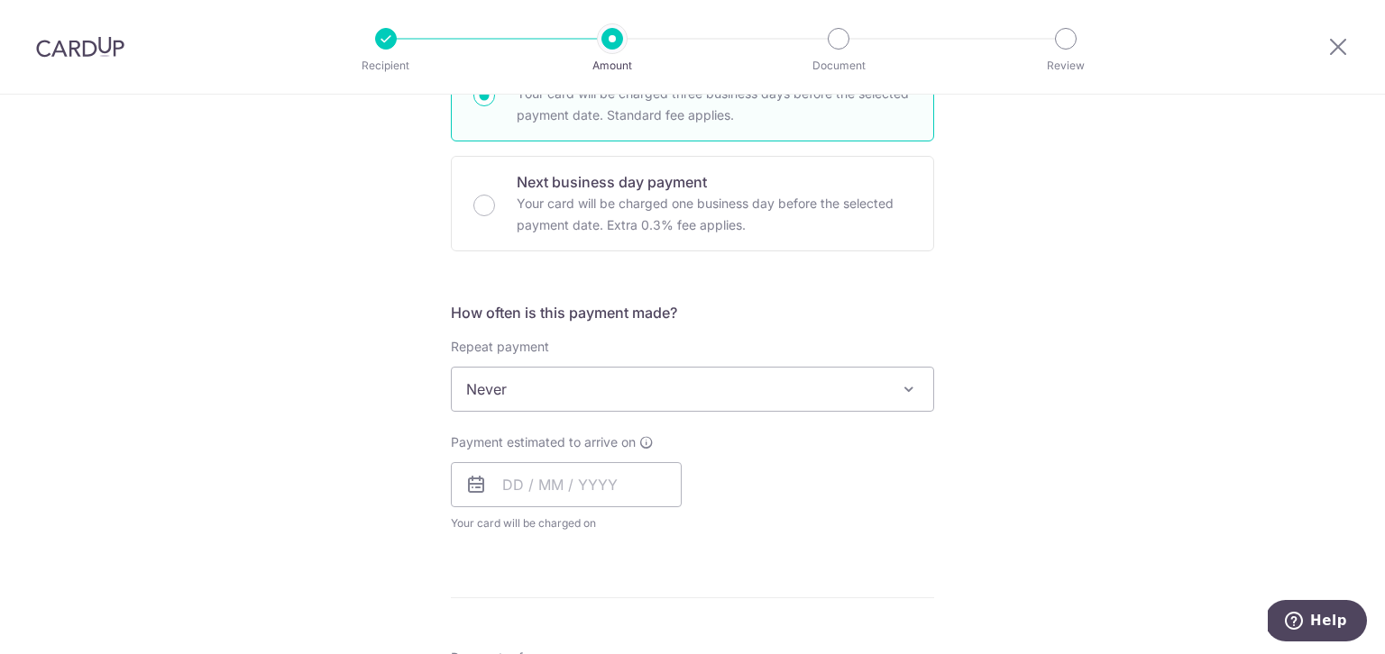
scroll to position [497, 0]
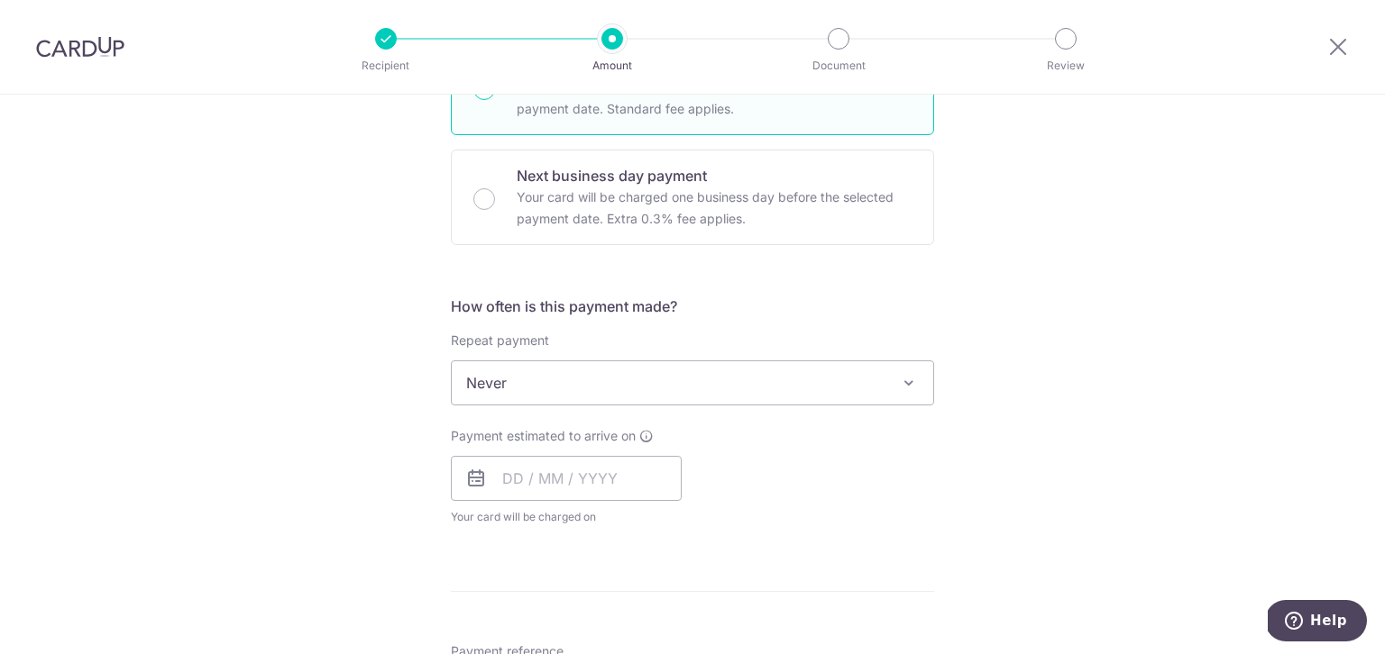
click at [472, 485] on icon at bounding box center [476, 479] width 22 height 22
click at [516, 485] on input "text" at bounding box center [566, 478] width 231 height 45
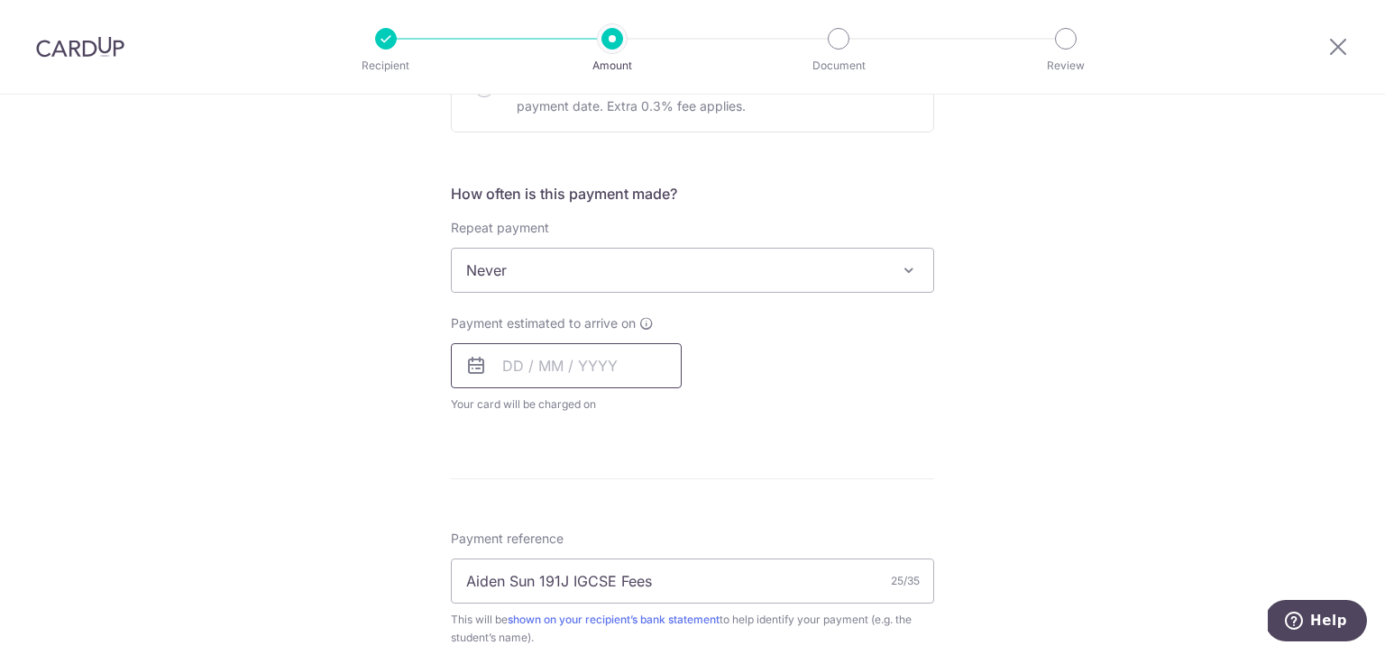
scroll to position [632, 0]
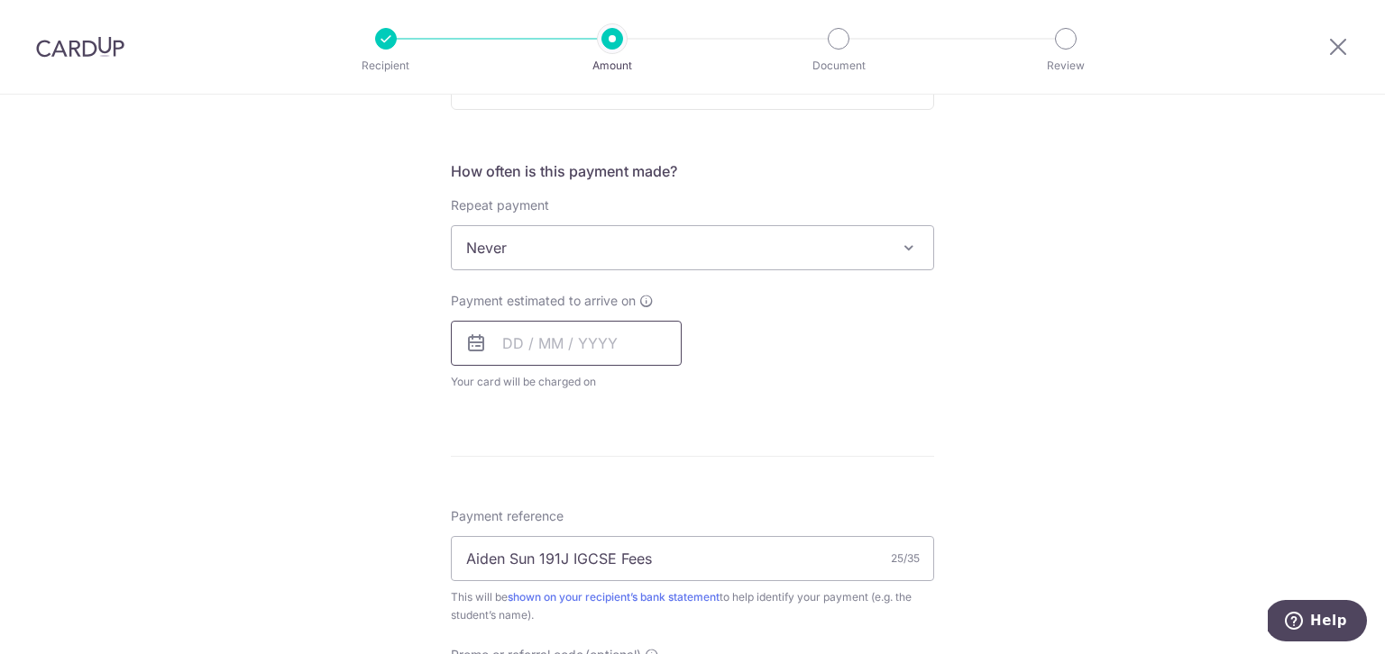
click at [523, 342] on input "text" at bounding box center [566, 343] width 231 height 45
click at [505, 343] on input "text" at bounding box center [566, 343] width 231 height 45
type input "2"
type input "1"
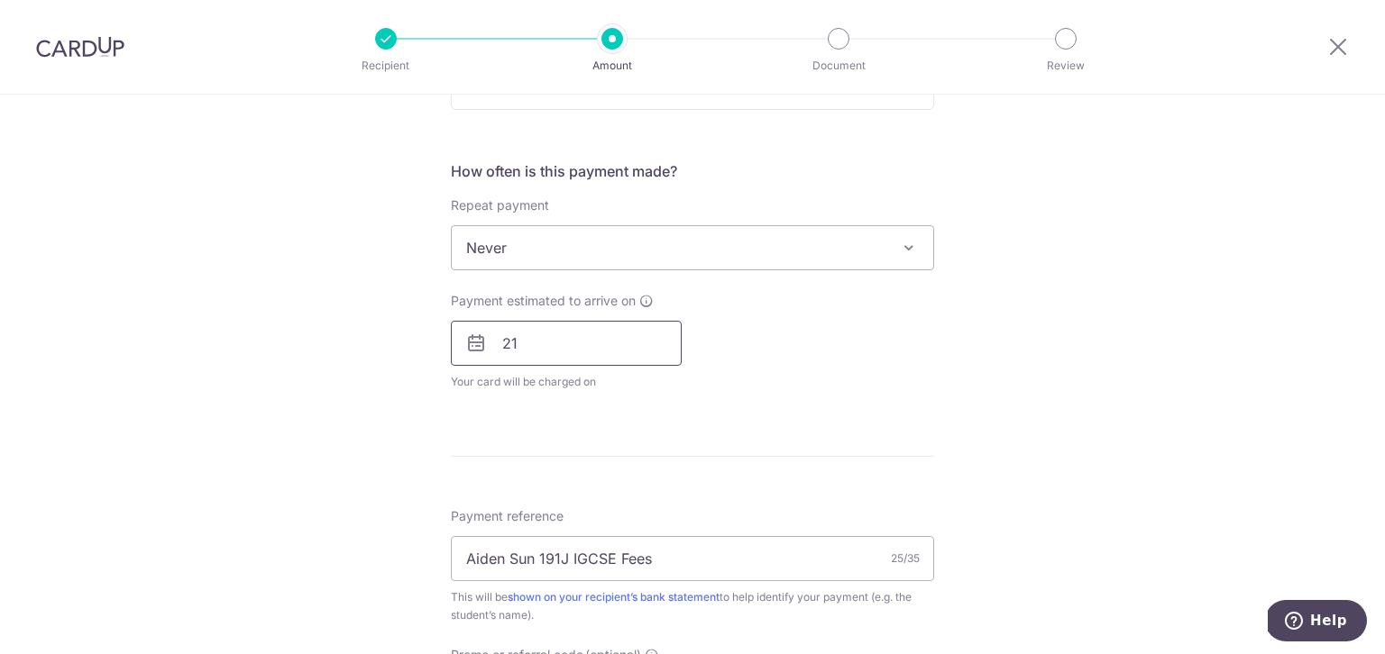
type input "2"
type input "22/09/2025"
click at [784, 435] on form "Enter payment amount SGD 1,615.00 1615.00 Select Card **** 6125 Add credit card…" at bounding box center [692, 336] width 483 height 1508
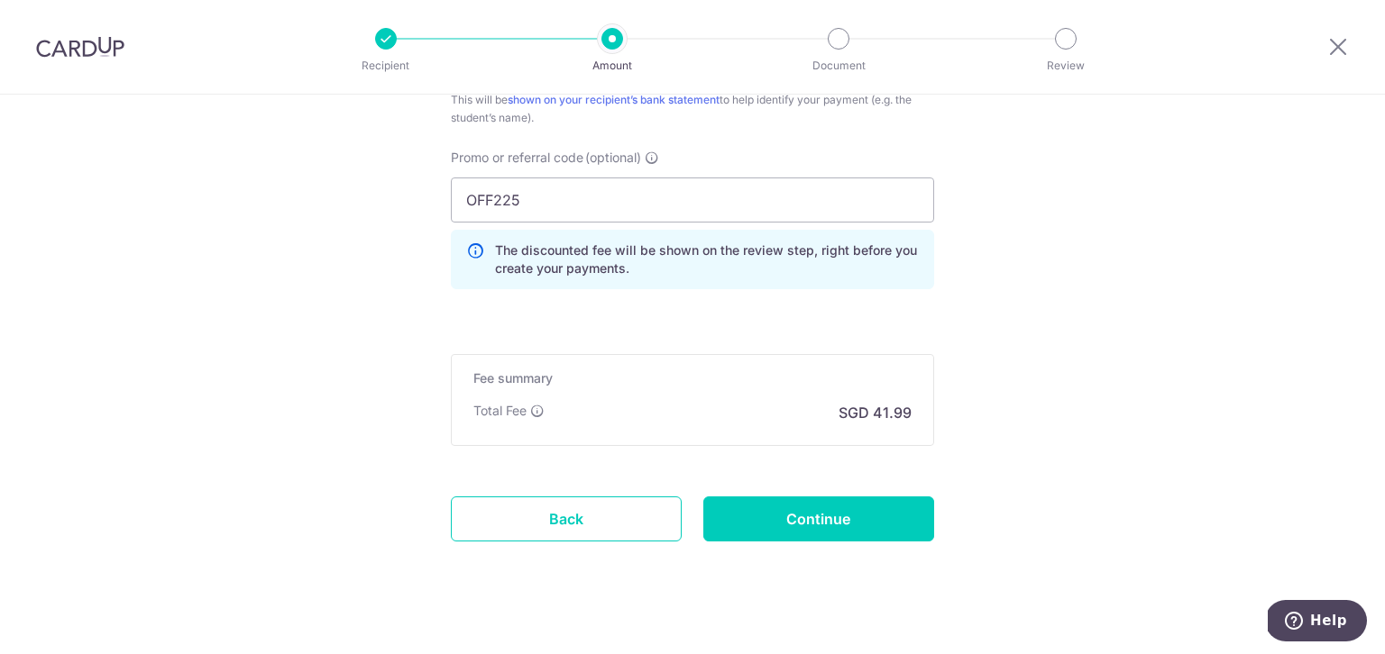
scroll to position [1222, 0]
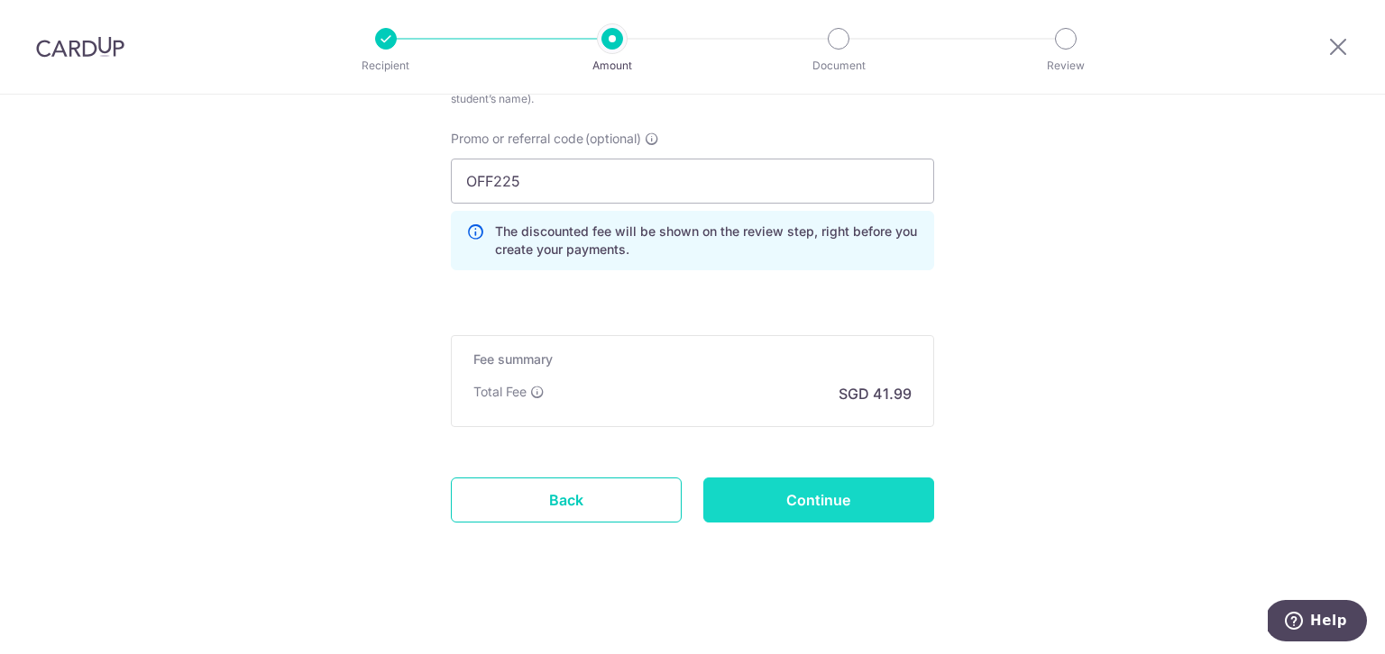
click at [855, 504] on input "Continue" at bounding box center [818, 500] width 231 height 45
type input "Create Schedule"
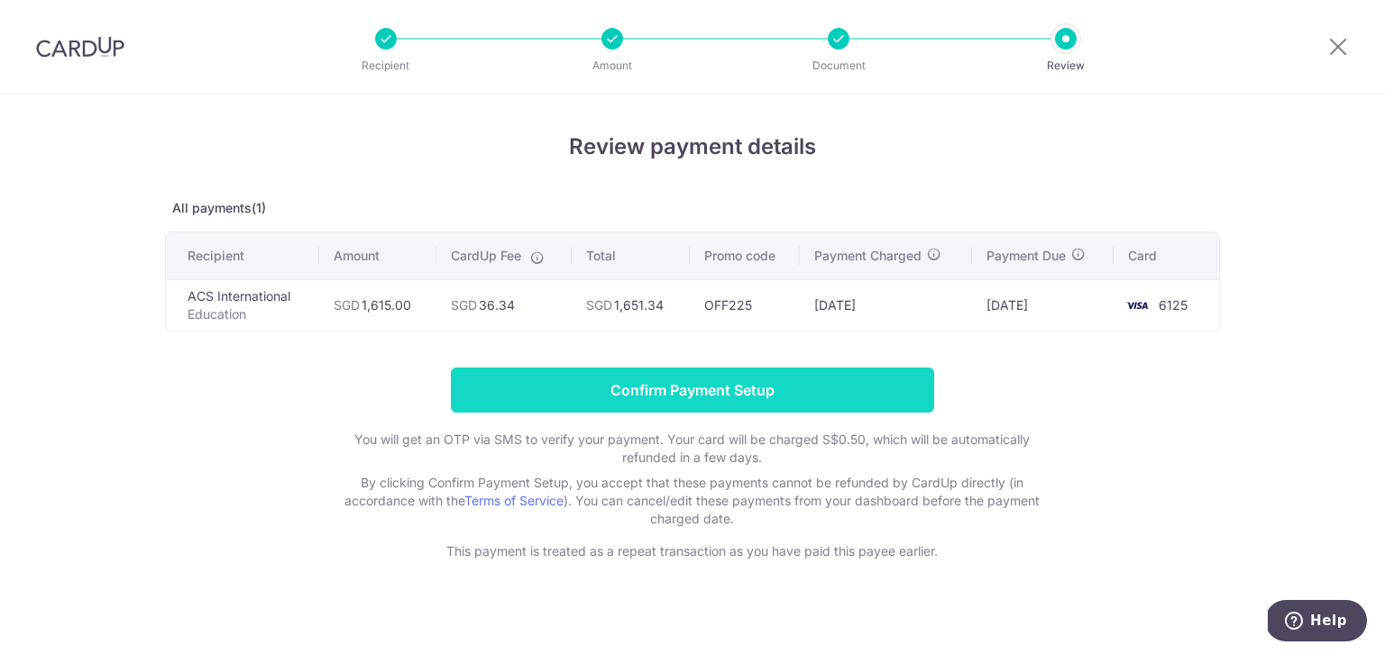
click at [748, 391] on input "Confirm Payment Setup" at bounding box center [692, 390] width 483 height 45
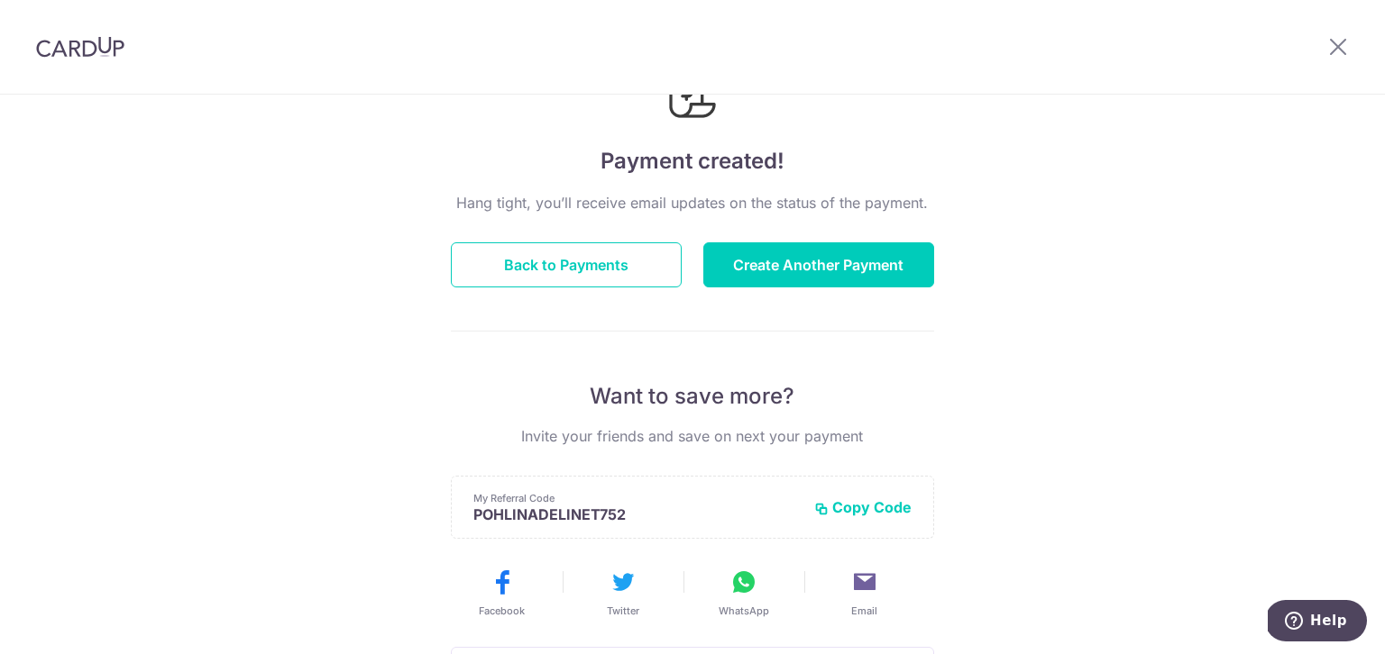
scroll to position [136, 0]
